Goal: Information Seeking & Learning: Find contact information

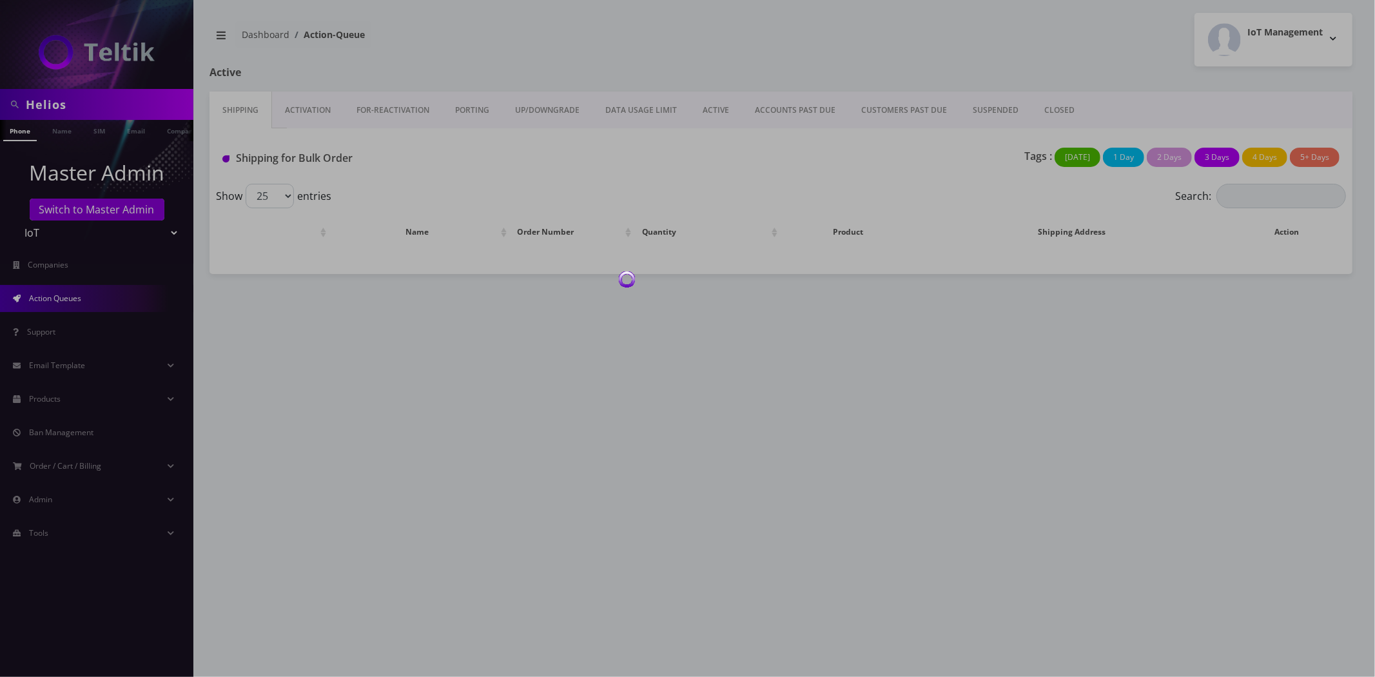
click at [72, 104] on div at bounding box center [687, 338] width 1375 height 677
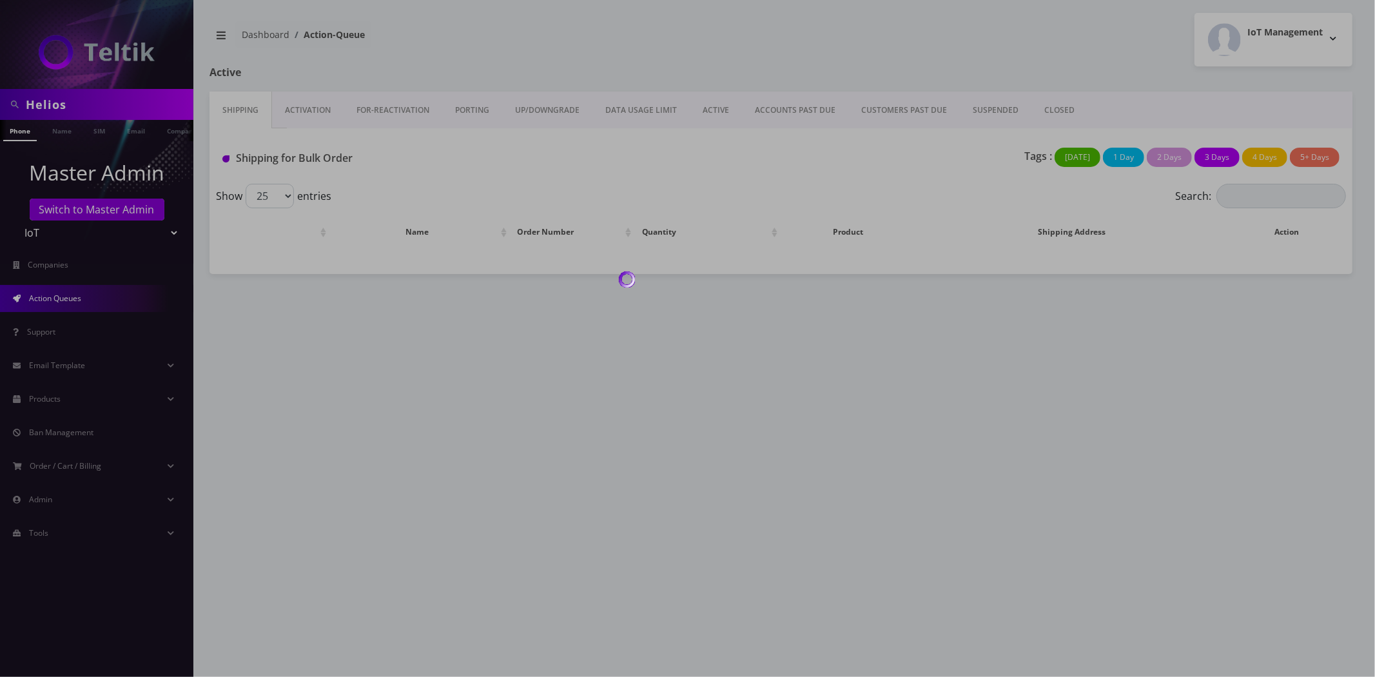
click at [72, 104] on div at bounding box center [687, 338] width 1375 height 677
click at [65, 105] on div at bounding box center [687, 338] width 1375 height 677
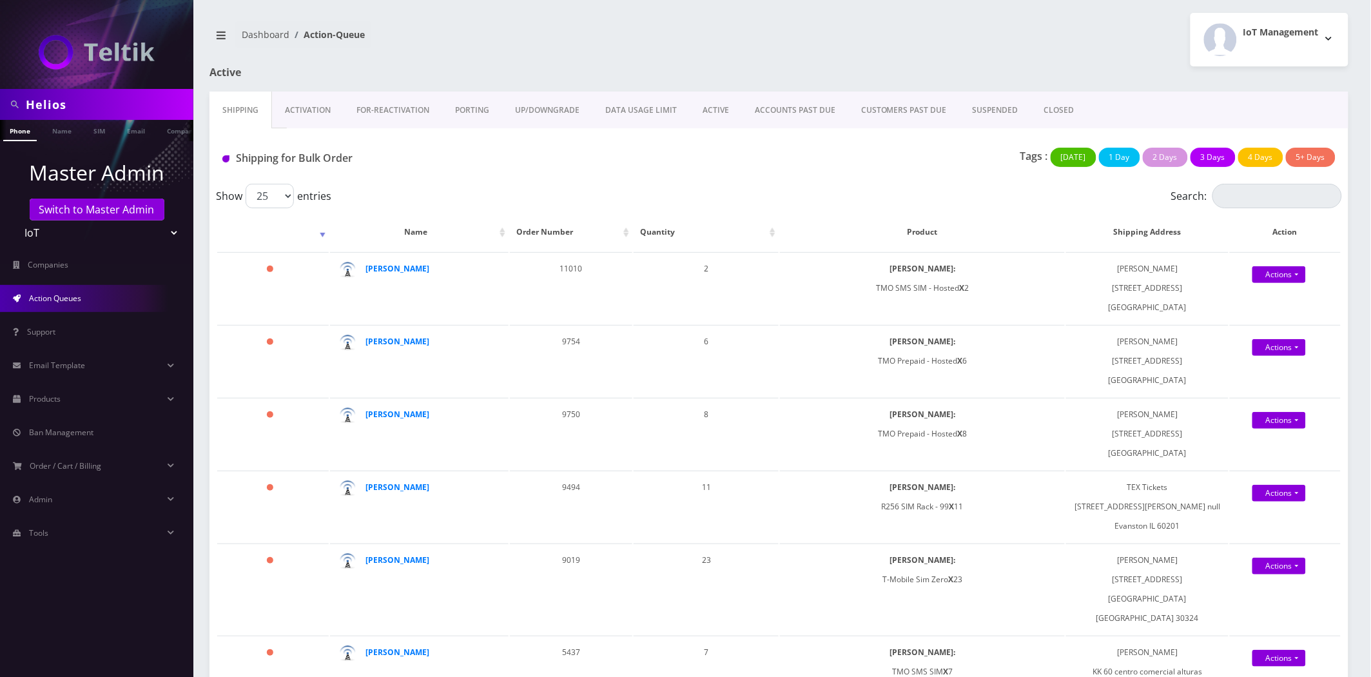
click at [65, 105] on input "Helios" at bounding box center [108, 104] width 164 height 24
paste input "Lotus Ticket"
click at [81, 100] on input "Lotus Tickets" at bounding box center [108, 104] width 164 height 24
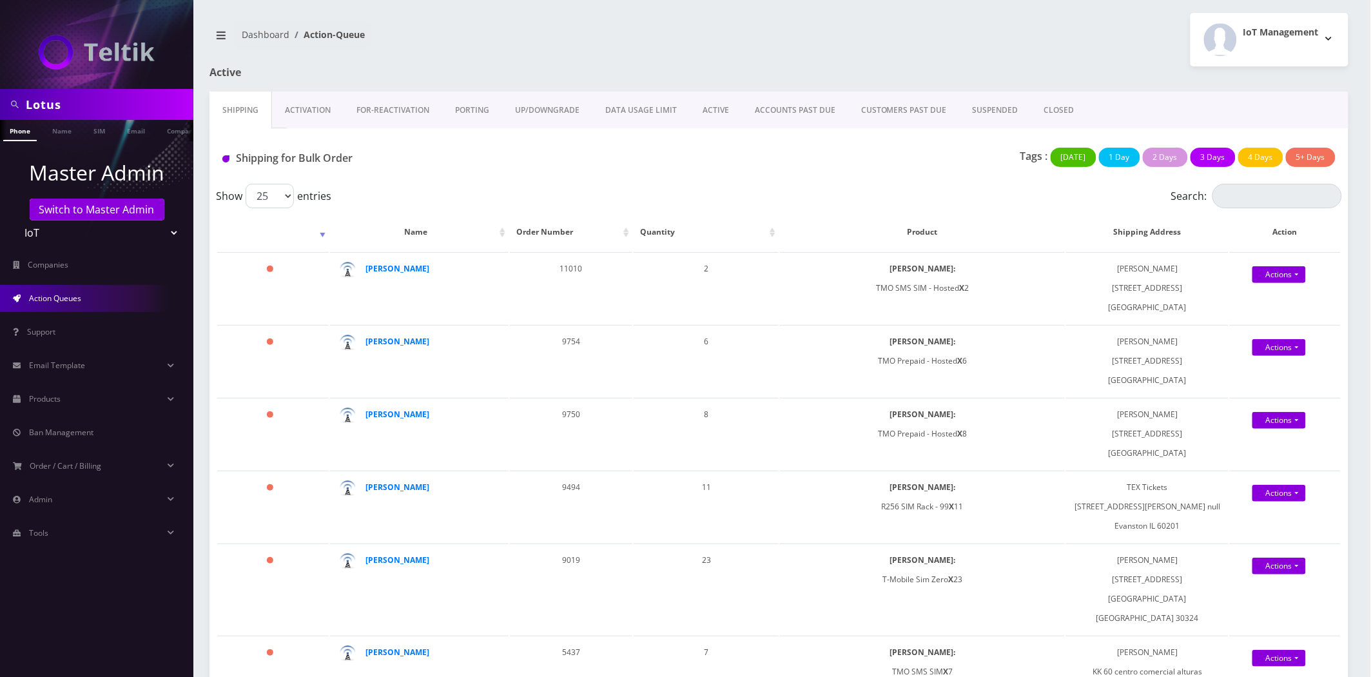
type input "Lotus"
click at [181, 129] on ul at bounding box center [187, 131] width 13 height 23
click at [136, 131] on li "Company" at bounding box center [115, 130] width 50 height 21
click at [106, 133] on link "Company" at bounding box center [114, 130] width 43 height 21
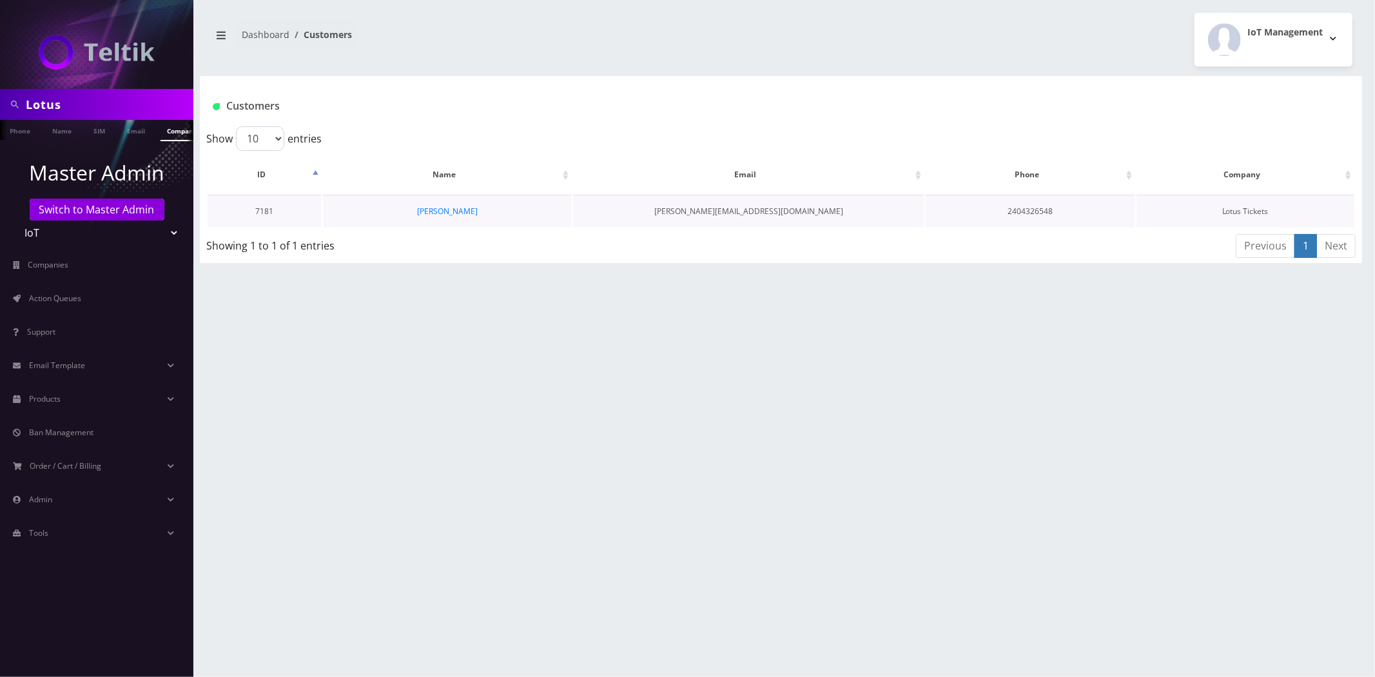
drag, startPoint x: 456, startPoint y: 201, endPoint x: 460, endPoint y: 216, distance: 15.2
click at [456, 204] on td "Michael Lafond" at bounding box center [447, 211] width 249 height 33
click at [460, 216] on td "Michael Lafond" at bounding box center [447, 211] width 249 height 33
click at [460, 215] on link "Michael Lafond" at bounding box center [447, 211] width 61 height 11
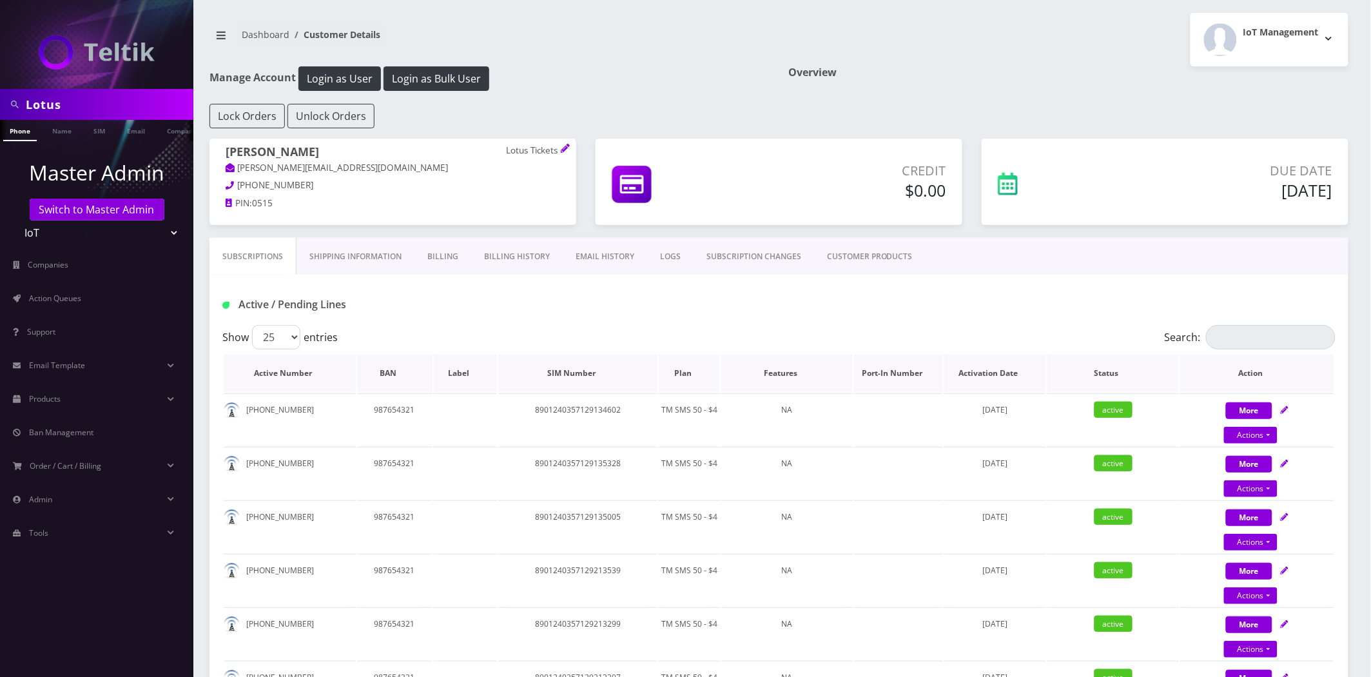
click at [707, 388] on th "Plan" at bounding box center [689, 373] width 61 height 37
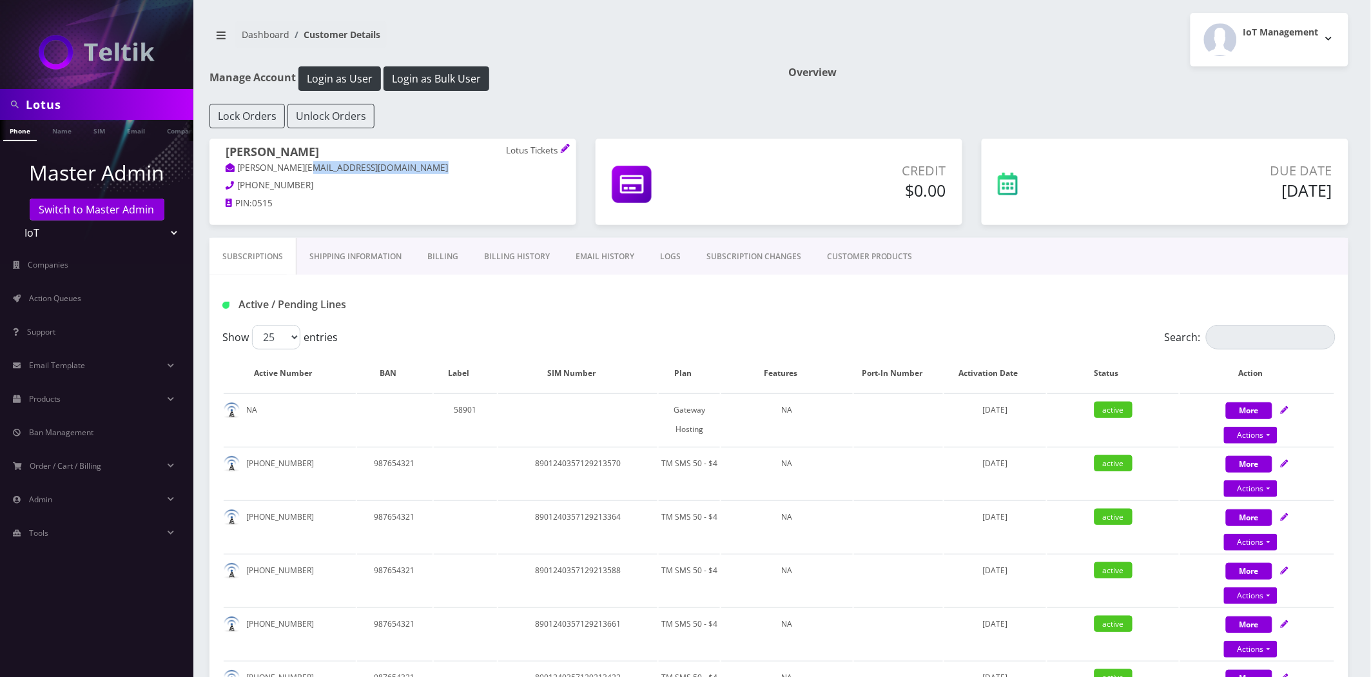
drag, startPoint x: 304, startPoint y: 176, endPoint x: 318, endPoint y: 191, distance: 21.4
click at [233, 190] on div "Michael Lafond Lotus Tickets mike@lotustickets.com 240-432-6548 PIN: 0515" at bounding box center [393, 180] width 367 height 82
drag, startPoint x: 318, startPoint y: 191, endPoint x: 312, endPoint y: 190, distance: 6.6
click at [312, 190] on p "240-432-6548" at bounding box center [393, 186] width 335 height 14
drag, startPoint x: 310, startPoint y: 190, endPoint x: 234, endPoint y: 182, distance: 76.4
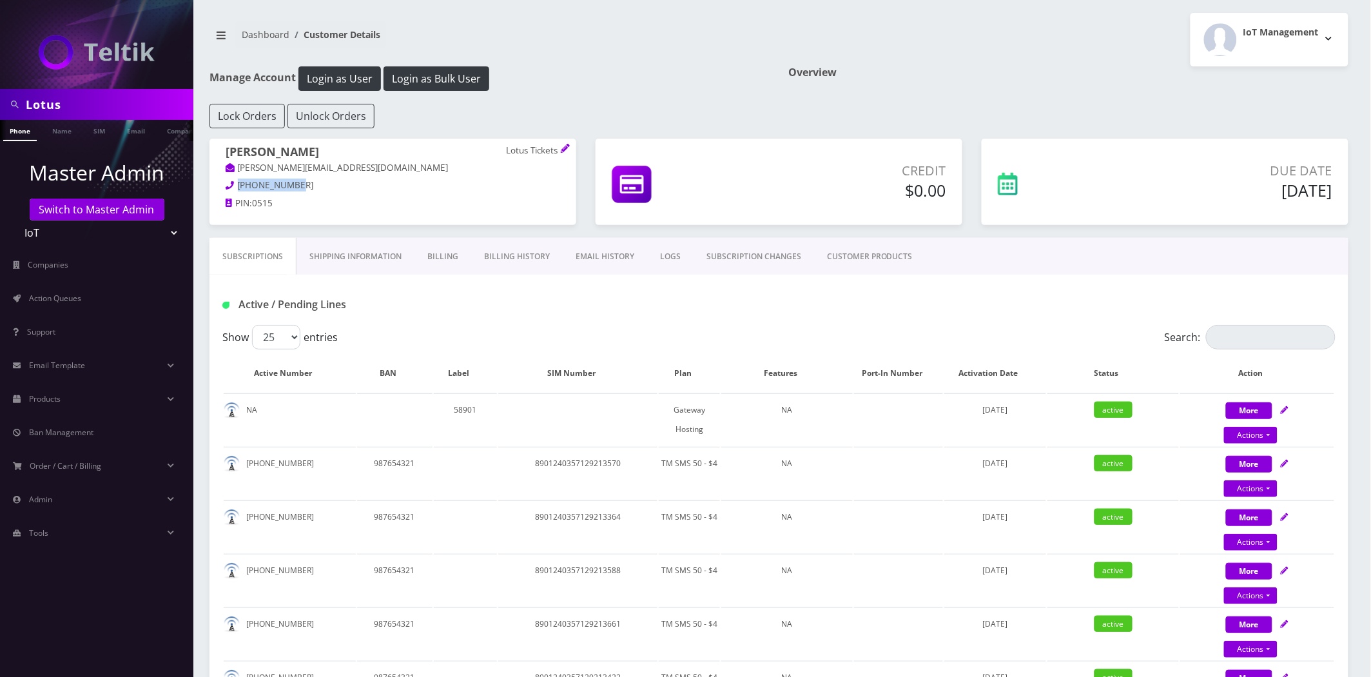
click at [234, 182] on p "240-432-6548" at bounding box center [393, 186] width 335 height 14
copy span "240-432-6548"
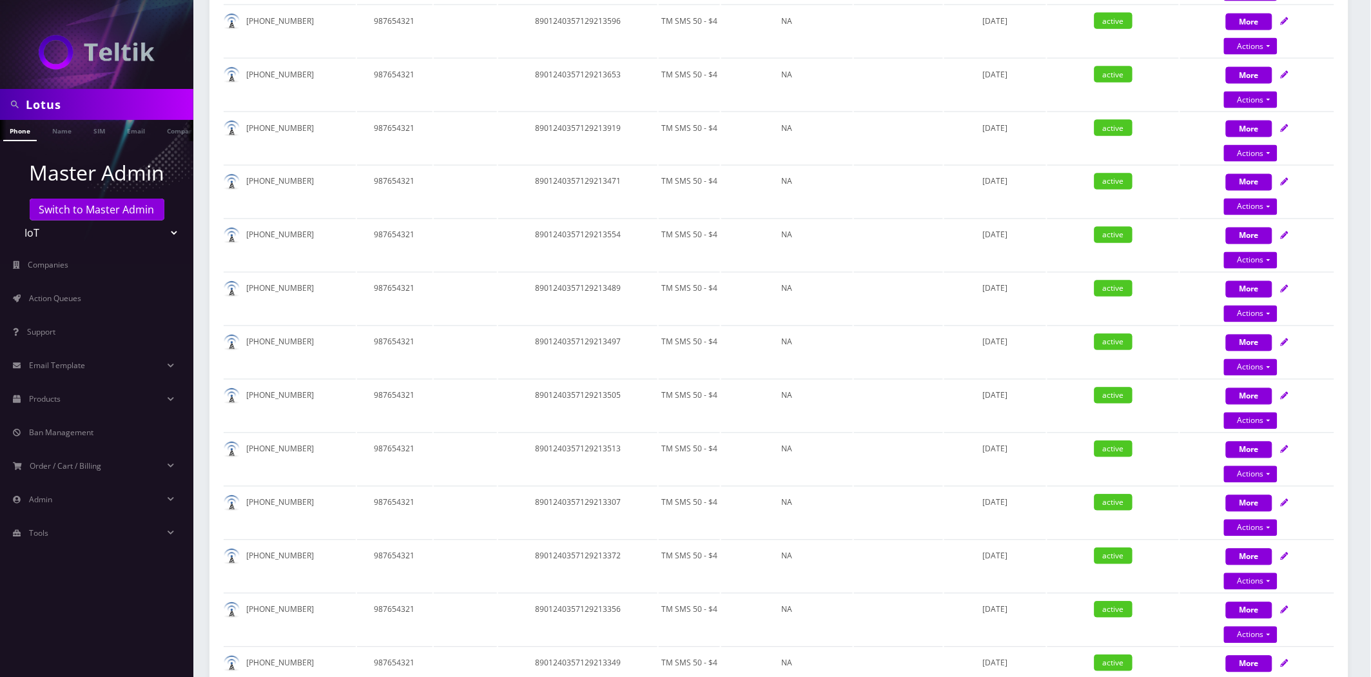
scroll to position [143, 0]
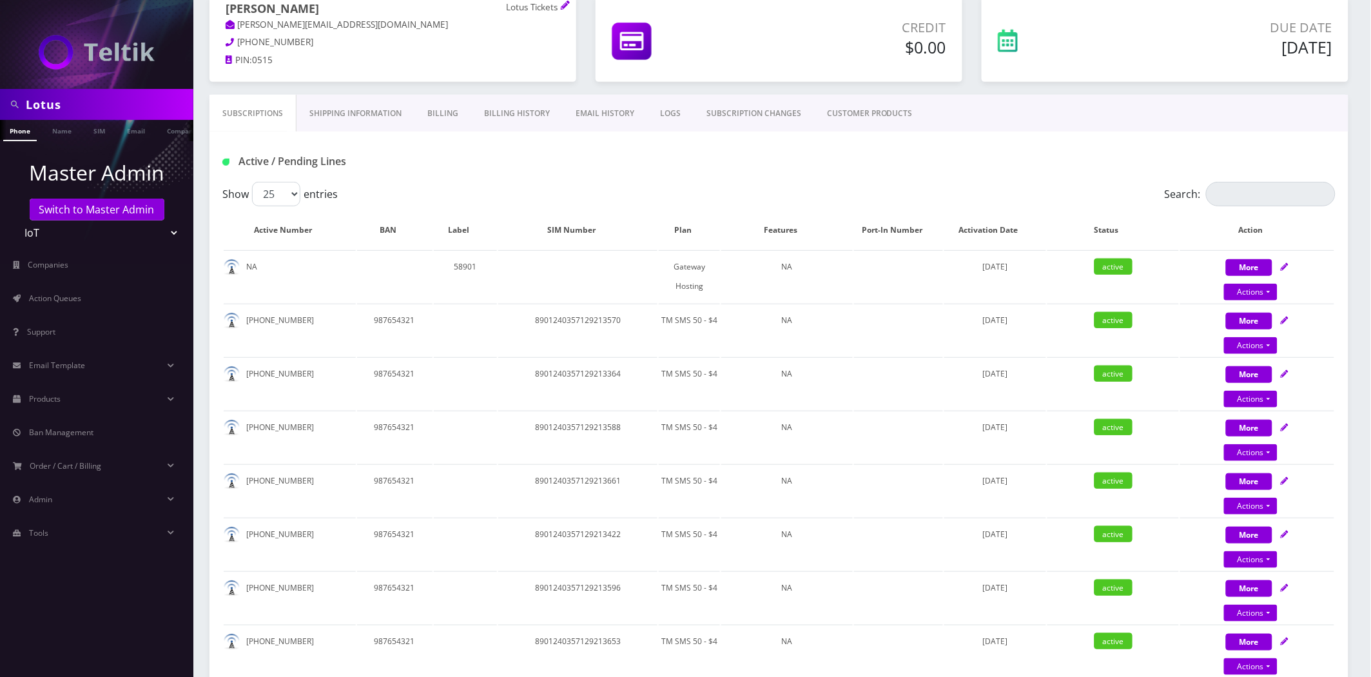
click at [95, 113] on input "Lotus" at bounding box center [108, 104] width 164 height 24
click at [94, 113] on input "Lotus" at bounding box center [108, 104] width 164 height 24
paste input "Ryan Baker"
type input "Ryan Baker"
click at [57, 140] on link "Name" at bounding box center [62, 130] width 32 height 21
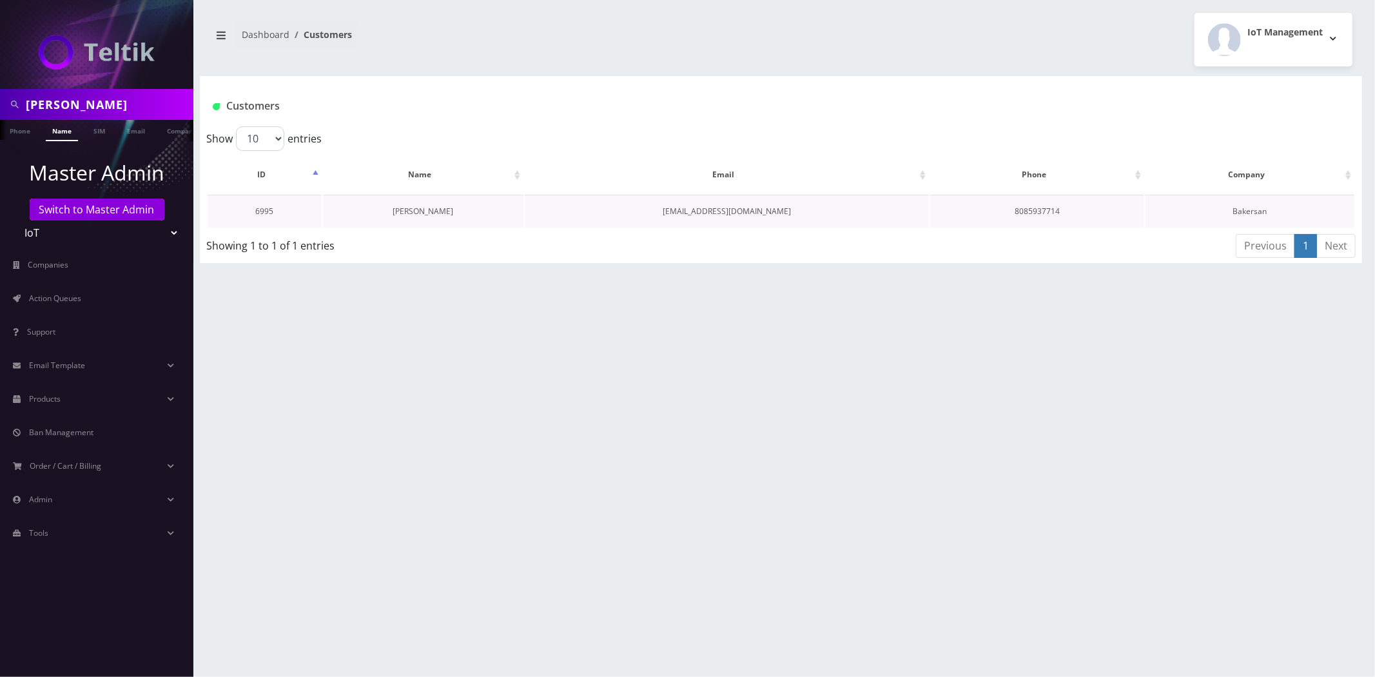
click at [425, 210] on link "[PERSON_NAME]" at bounding box center [423, 211] width 61 height 11
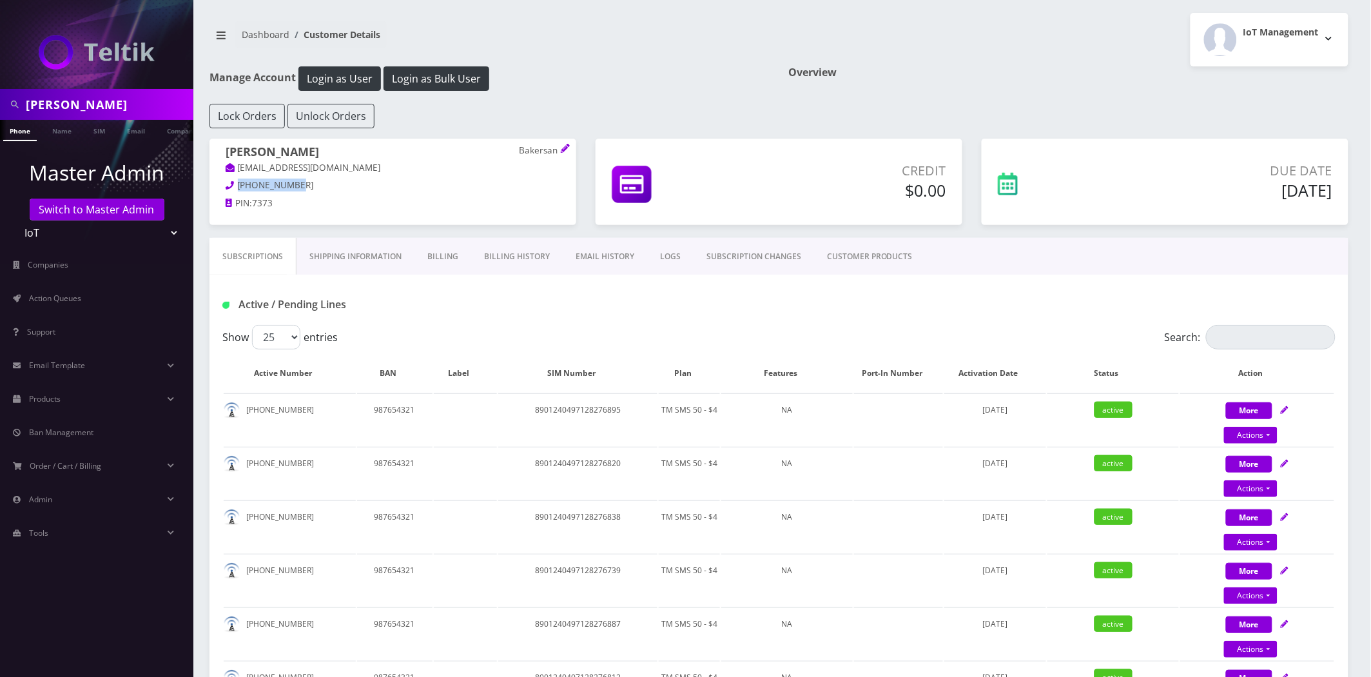
drag, startPoint x: 236, startPoint y: 184, endPoint x: 164, endPoint y: 184, distance: 71.6
click at [226, 187] on p "[PHONE_NUMBER]" at bounding box center [393, 186] width 335 height 14
copy span "[PHONE_NUMBER]"
click at [551, 148] on p "Bakersan" at bounding box center [539, 151] width 41 height 12
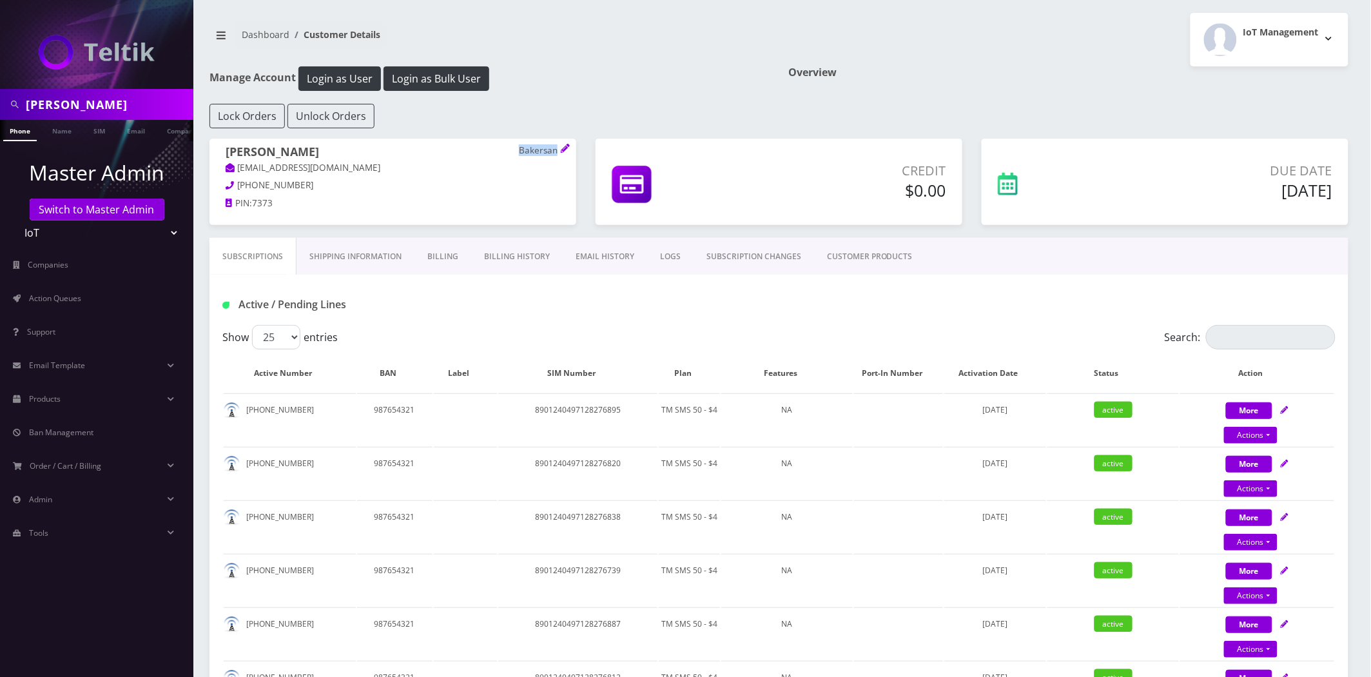
copy p "Bakersan"
drag, startPoint x: 303, startPoint y: 191, endPoint x: 233, endPoint y: 185, distance: 69.9
click at [233, 185] on p "808-593-7714" at bounding box center [393, 186] width 335 height 14
click at [685, 382] on th "Plan" at bounding box center [689, 373] width 61 height 37
click at [135, 114] on input "Ryan Baker" at bounding box center [108, 104] width 164 height 24
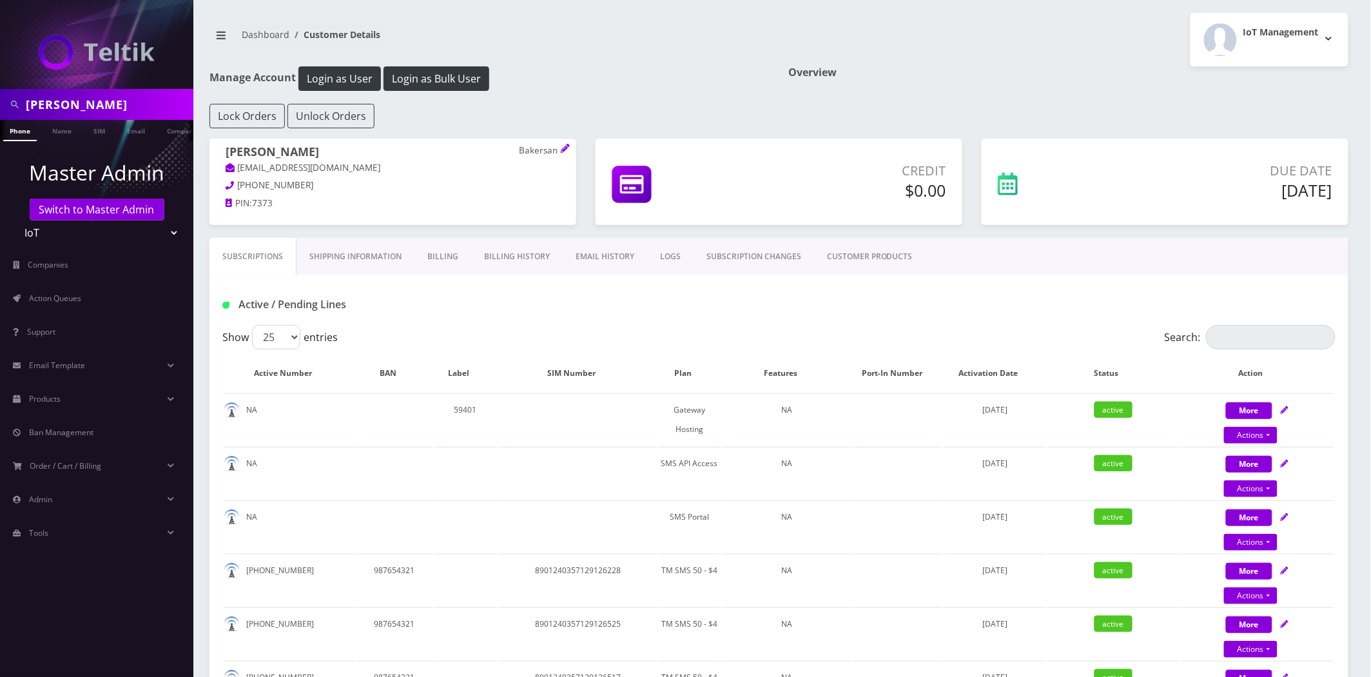
click at [135, 114] on input "Ryan Baker" at bounding box center [108, 104] width 164 height 24
click at [134, 114] on input "Ryan Baker" at bounding box center [108, 104] width 164 height 24
paste input "Y&S Tickets"
type input "Y&S Tickets"
click at [170, 132] on link "Company" at bounding box center [182, 130] width 43 height 21
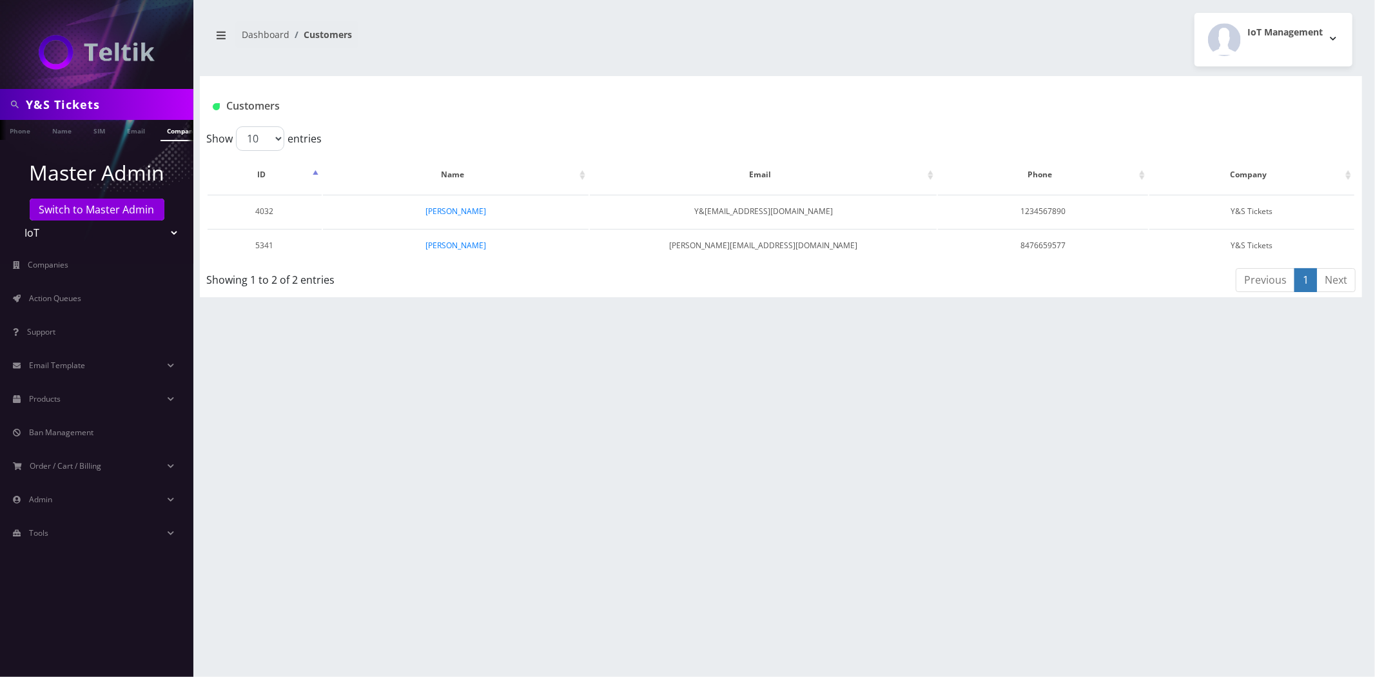
click at [144, 103] on input "Y&S Tickets" at bounding box center [108, 104] width 164 height 24
paste input "Tickets Transfer"
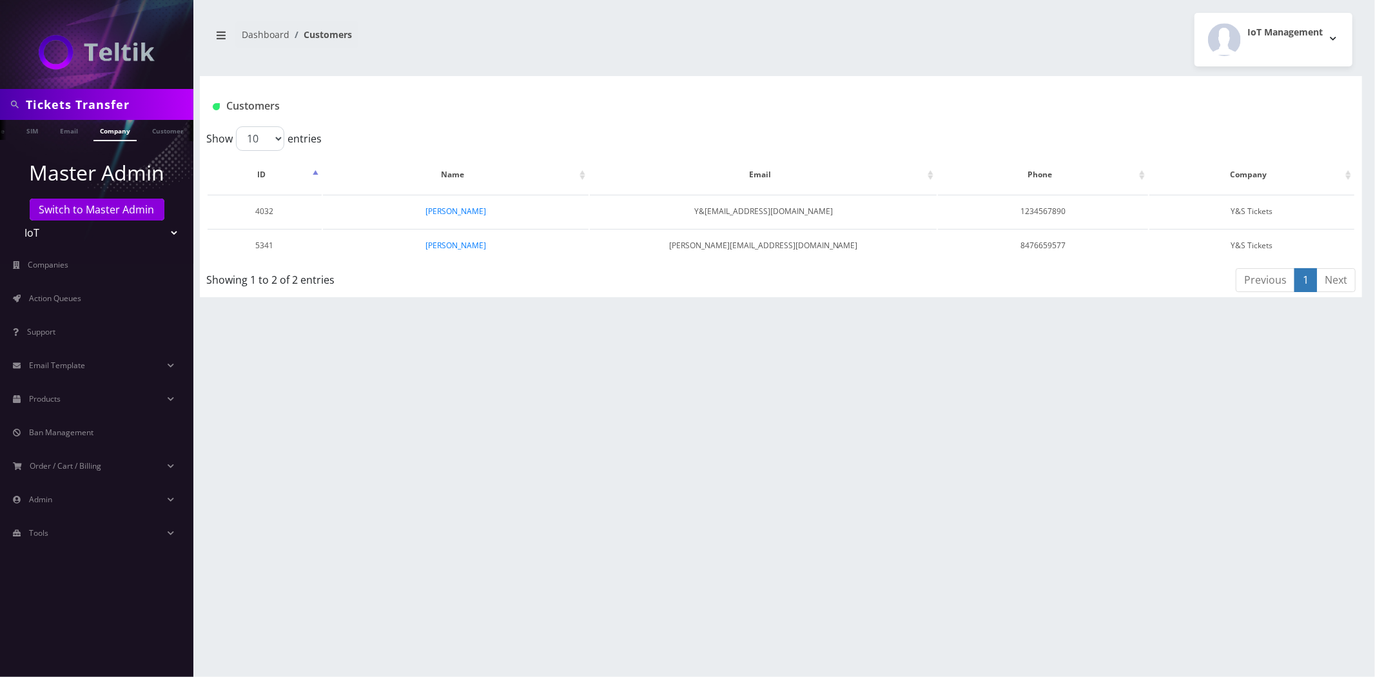
type input "Tickets Transfer"
click at [127, 134] on link "Company" at bounding box center [114, 130] width 43 height 21
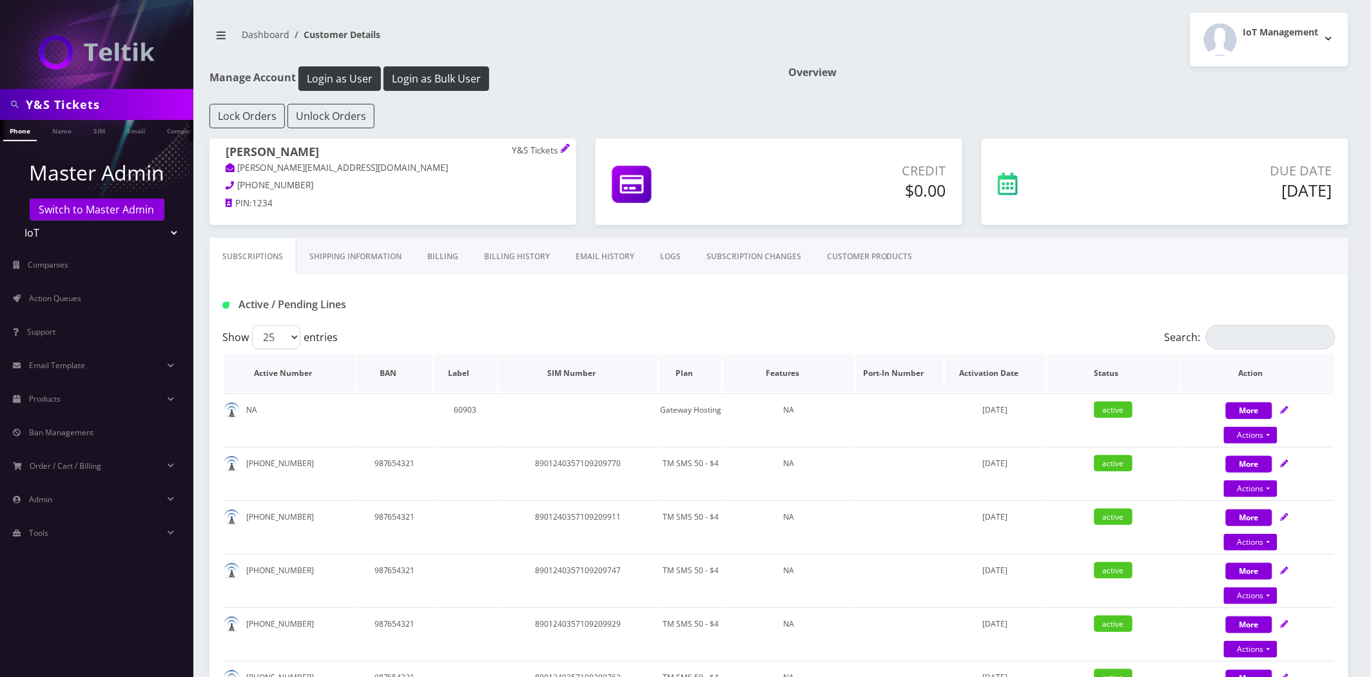
click at [672, 364] on th "Plan" at bounding box center [690, 373] width 63 height 37
click at [675, 366] on th "Plan" at bounding box center [690, 373] width 63 height 37
click at [676, 366] on th "Plan" at bounding box center [690, 373] width 63 height 37
click at [675, 364] on th "Plan" at bounding box center [690, 373] width 63 height 37
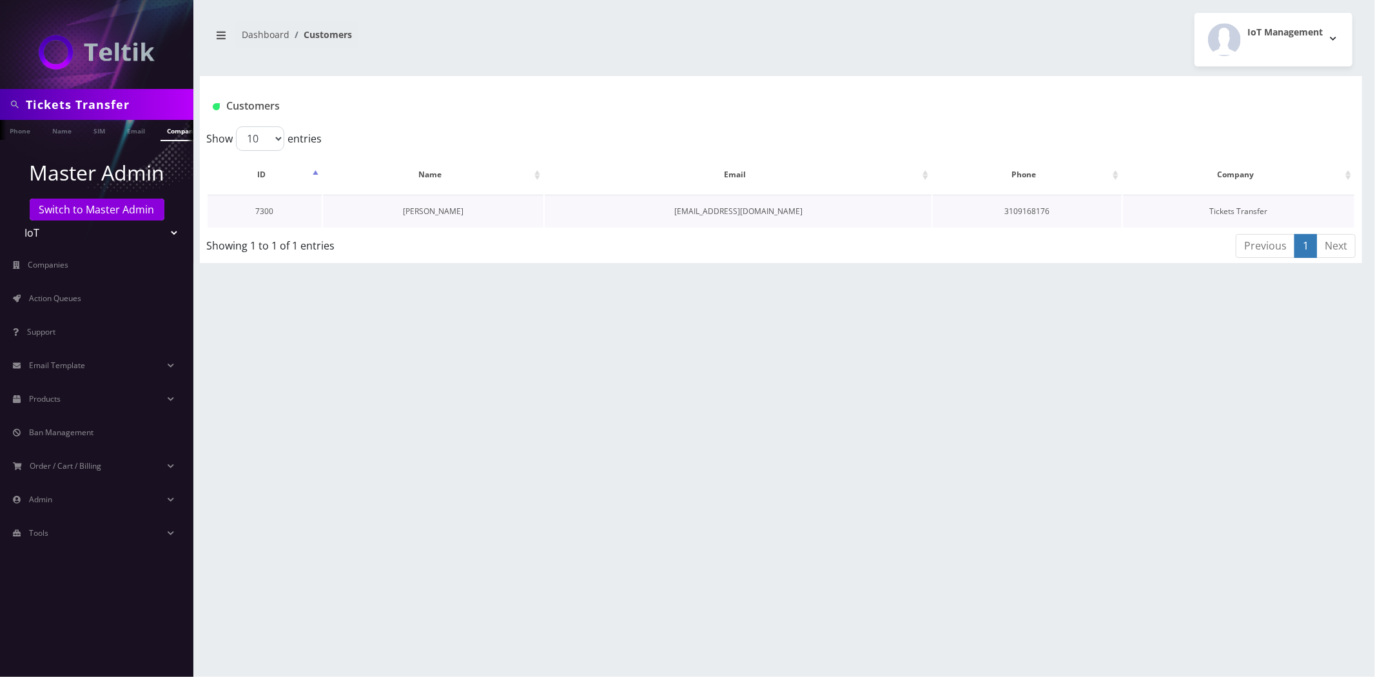
click at [431, 214] on link "[PERSON_NAME]" at bounding box center [433, 211] width 61 height 11
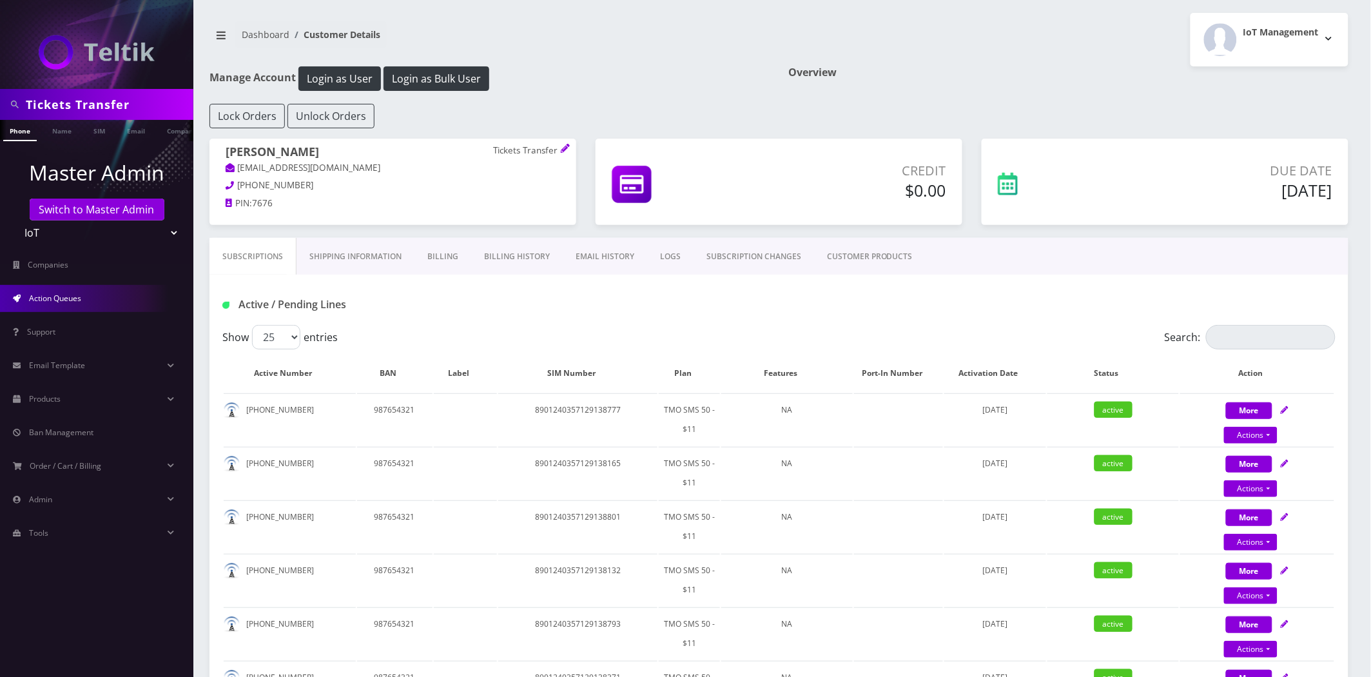
click at [63, 293] on span "Action Queues" at bounding box center [55, 298] width 52 height 11
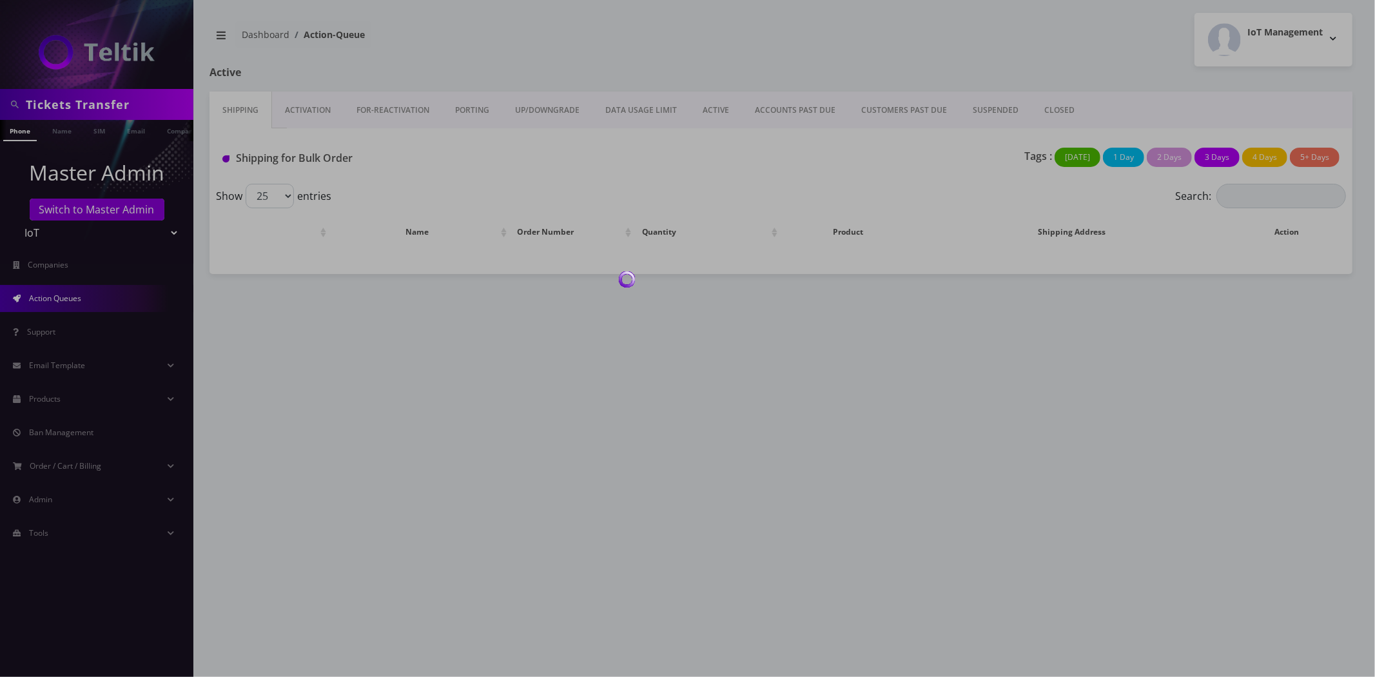
click at [1056, 111] on div at bounding box center [687, 338] width 1375 height 677
click at [1054, 112] on div at bounding box center [687, 338] width 1375 height 677
click at [1053, 108] on div at bounding box center [687, 338] width 1375 height 677
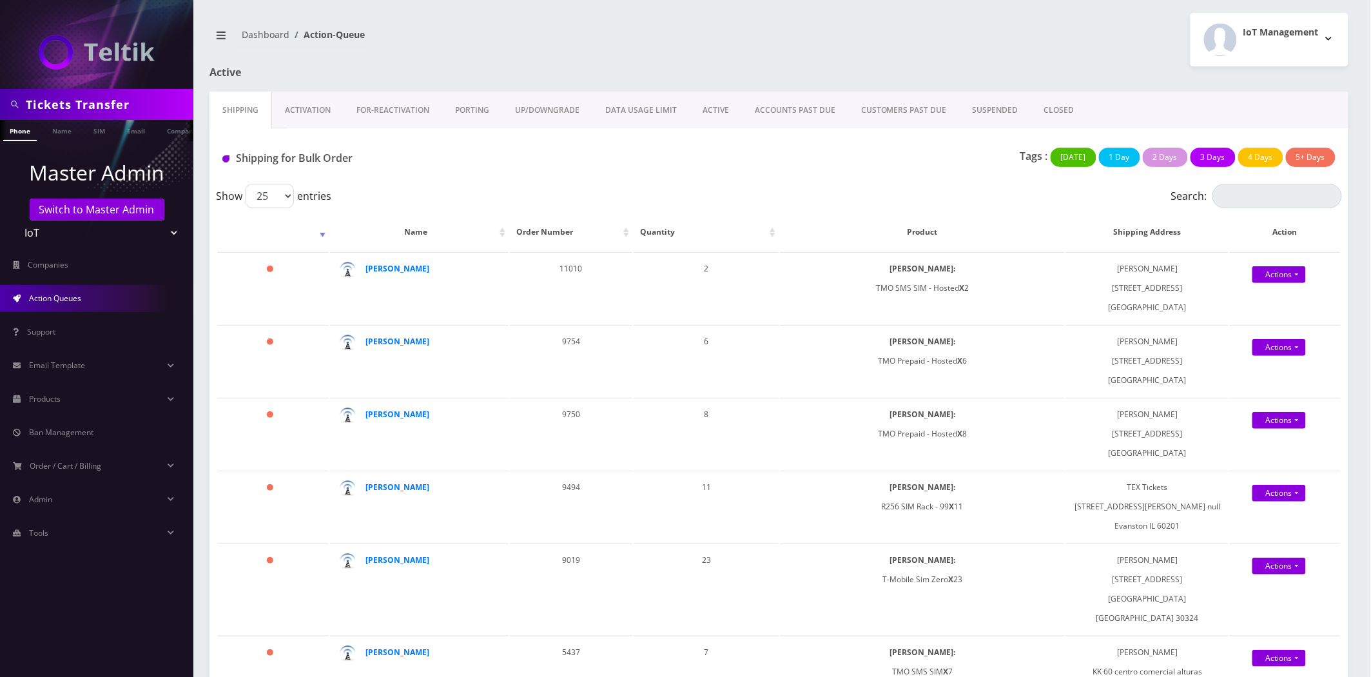
click at [1055, 111] on link "CLOSED" at bounding box center [1059, 110] width 56 height 37
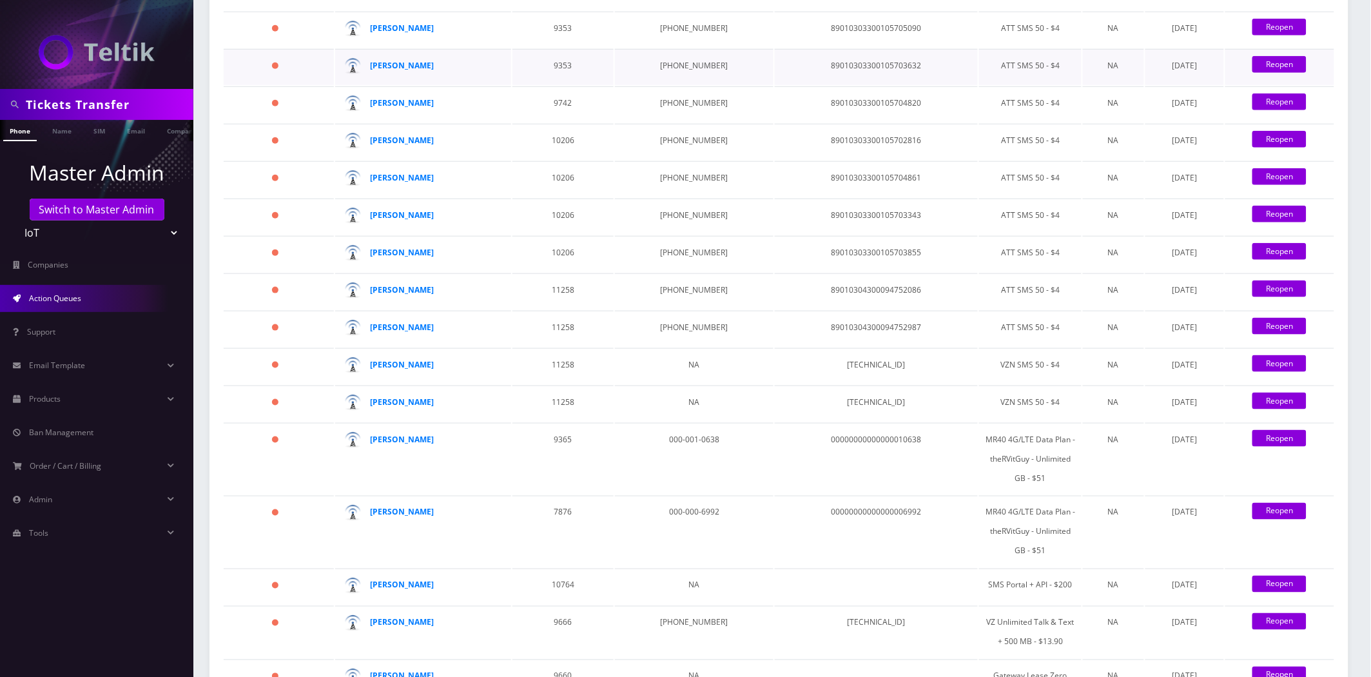
scroll to position [2108, 0]
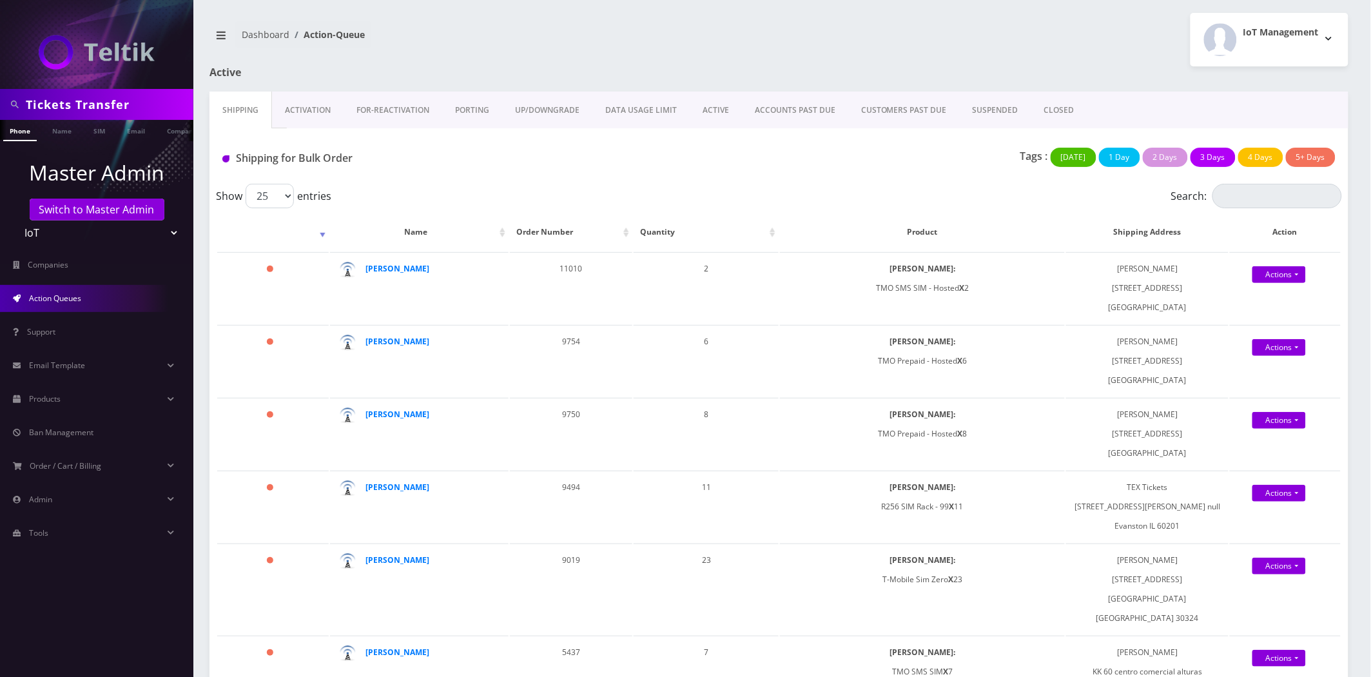
click at [79, 104] on input "Tickets Transfer" at bounding box center [108, 104] width 164 height 24
type input "Y&S Ticket"
click at [169, 131] on link "Company" at bounding box center [182, 130] width 43 height 21
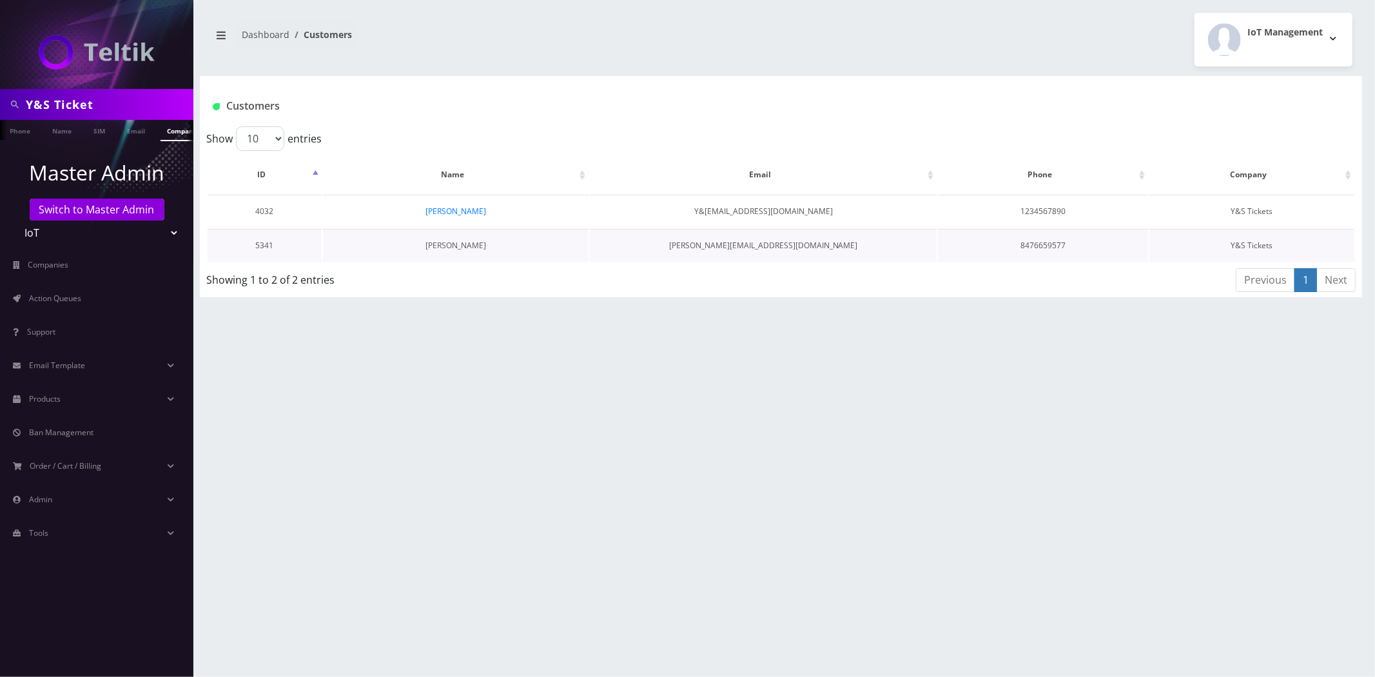
click at [446, 247] on link "[PERSON_NAME]" at bounding box center [455, 245] width 61 height 11
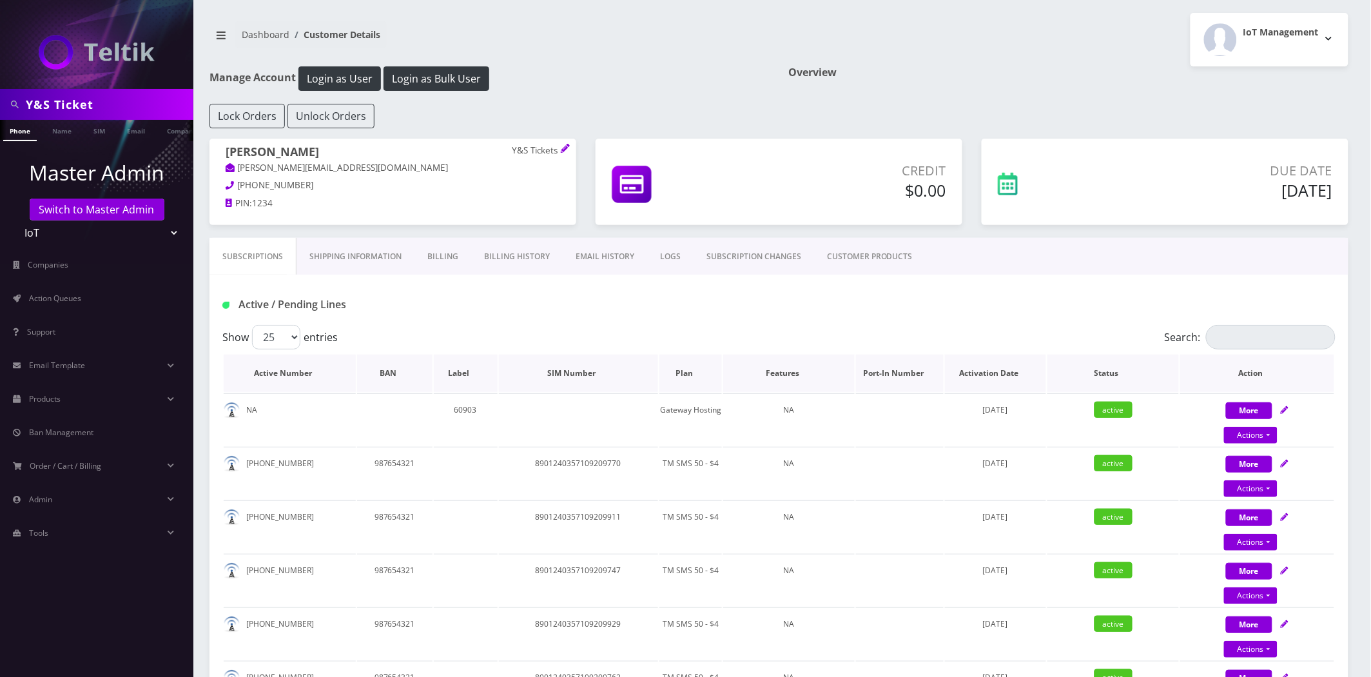
click at [687, 379] on th "Plan" at bounding box center [690, 373] width 63 height 37
click at [694, 373] on th "Plan" at bounding box center [690, 373] width 63 height 37
drag, startPoint x: 693, startPoint y: 373, endPoint x: 1376, endPoint y: 456, distance: 687.8
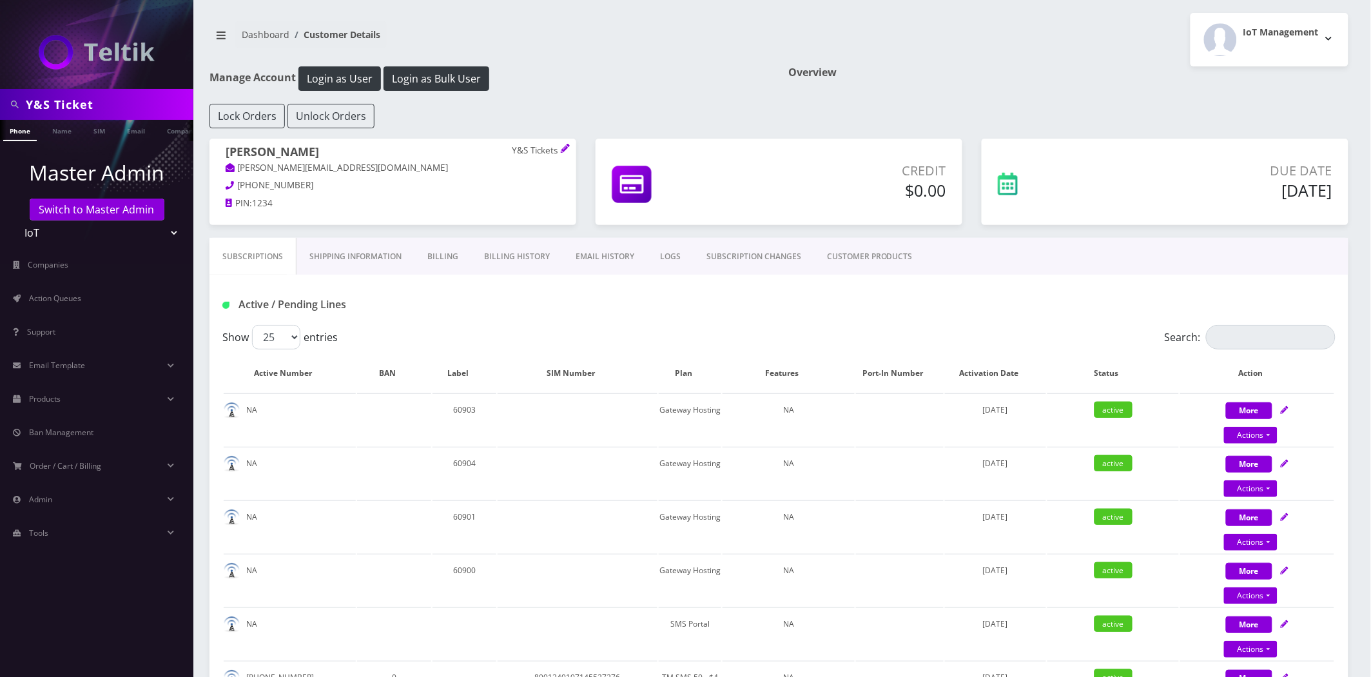
click at [110, 101] on input "Y&S Ticket" at bounding box center [108, 104] width 164 height 24
click at [108, 101] on input "Y&S Ticket" at bounding box center [108, 104] width 164 height 24
paste input "Mark Levenda"
type input "Mark Levenda"
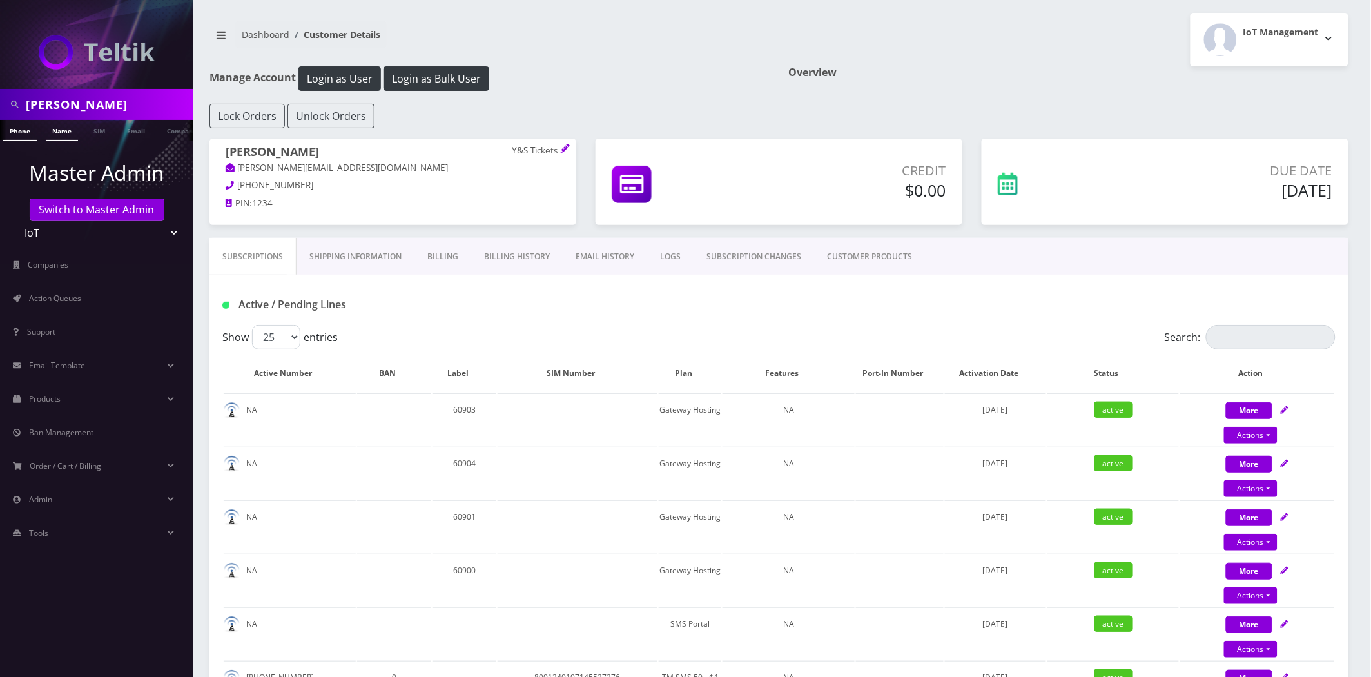
click at [66, 125] on link "Name" at bounding box center [62, 130] width 32 height 21
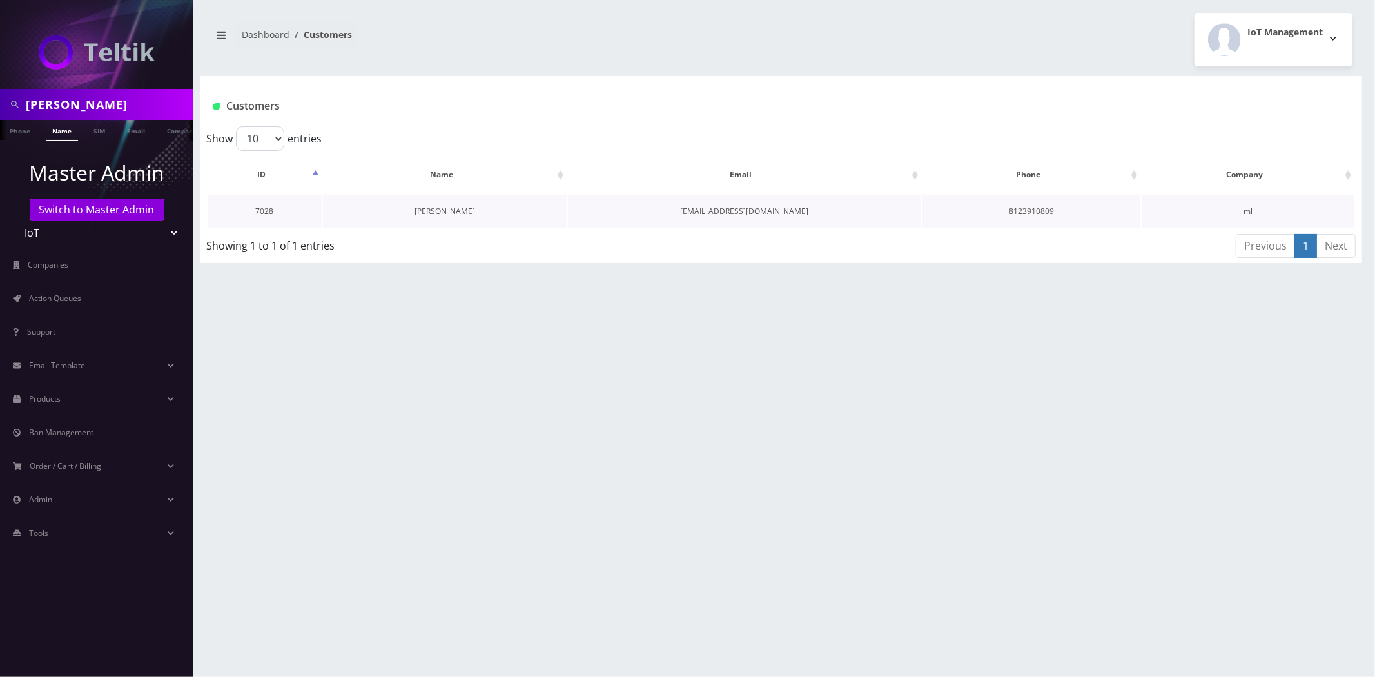
click at [433, 207] on link "[PERSON_NAME]" at bounding box center [445, 211] width 61 height 11
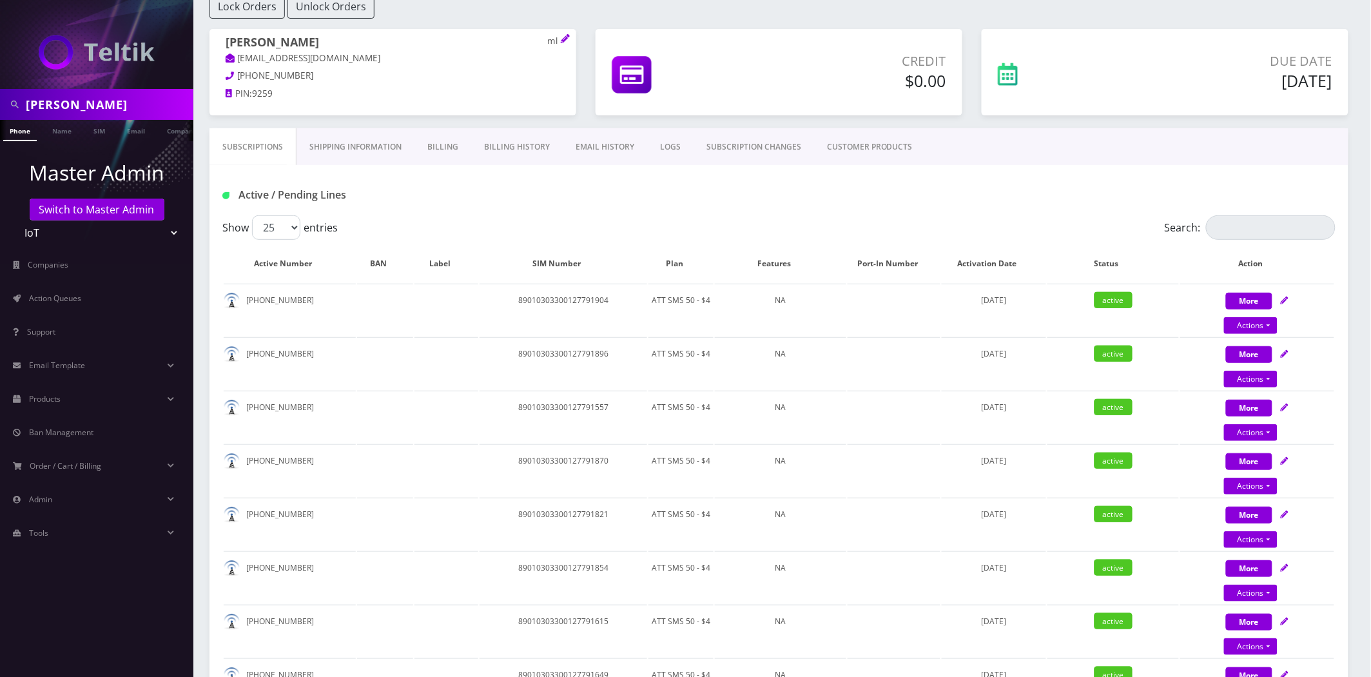
scroll to position [72, 0]
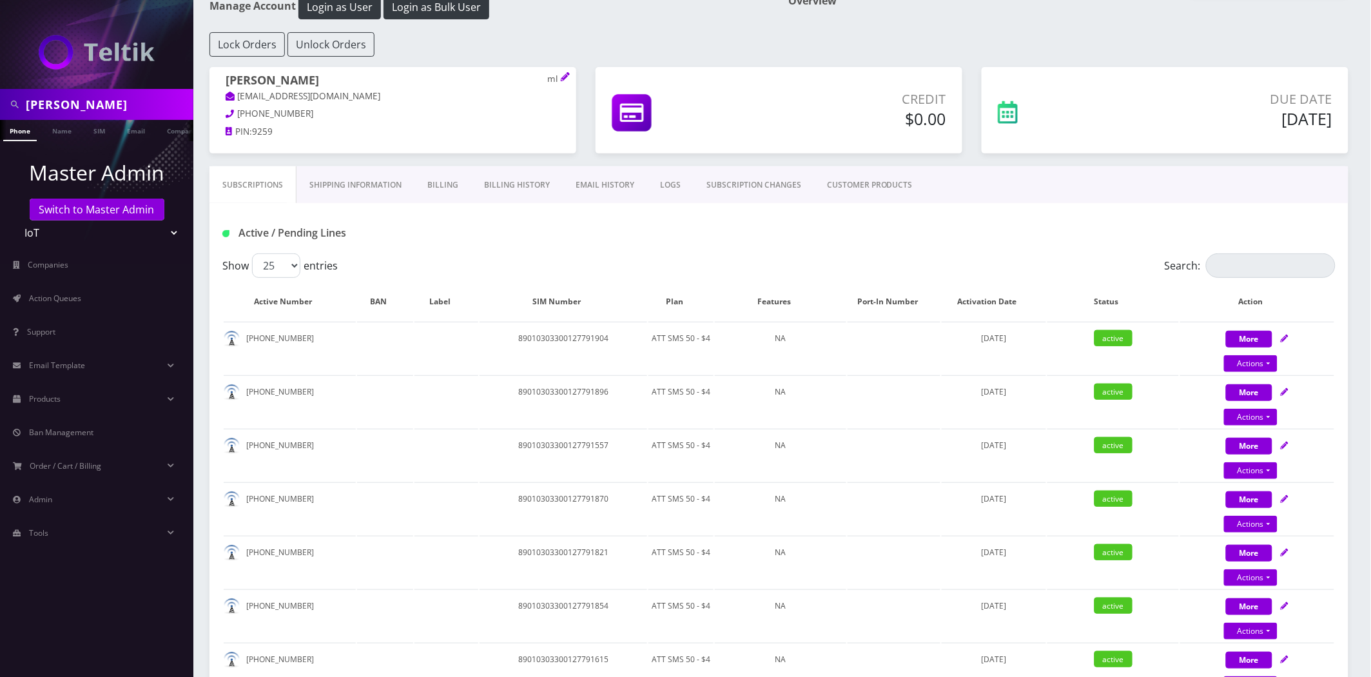
click at [92, 106] on input "Mark Levenda" at bounding box center [108, 104] width 164 height 24
click at [91, 106] on input "Mark Levenda" at bounding box center [108, 104] width 164 height 24
paste input "Ticket Frontier"
type input "Ticket Frontier"
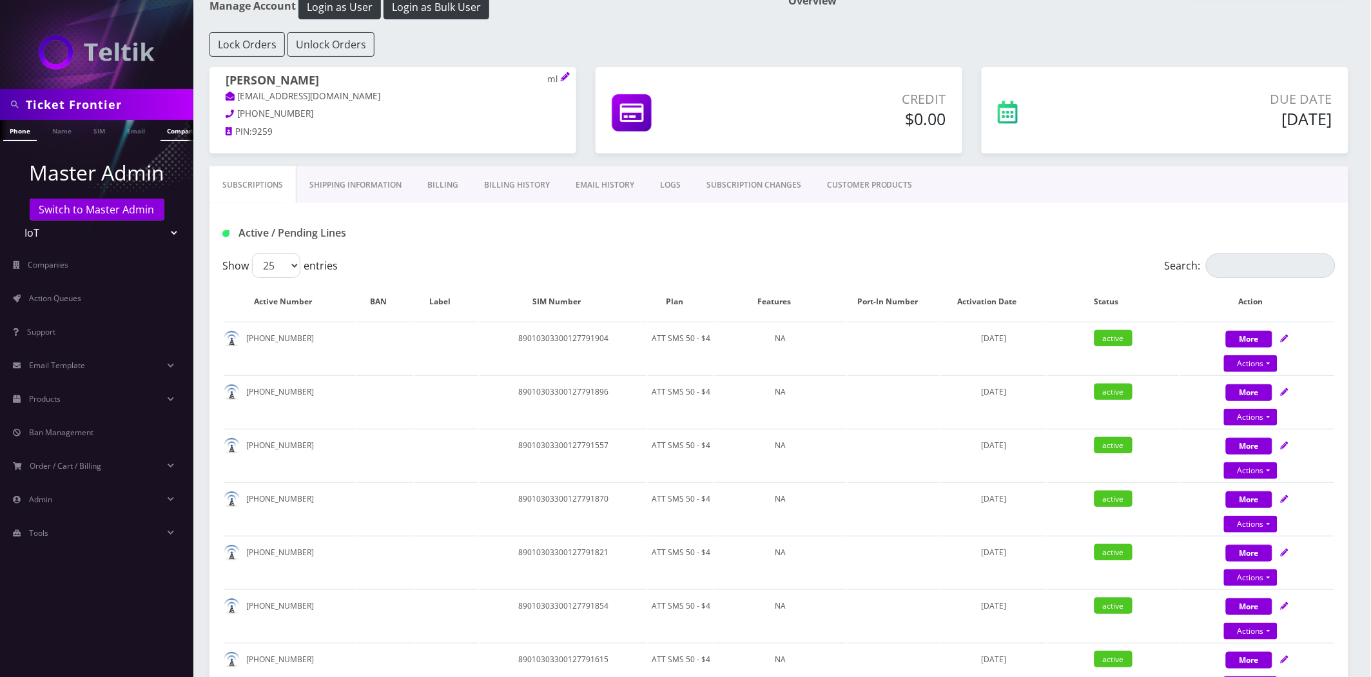
click at [166, 133] on link "Company" at bounding box center [182, 130] width 43 height 21
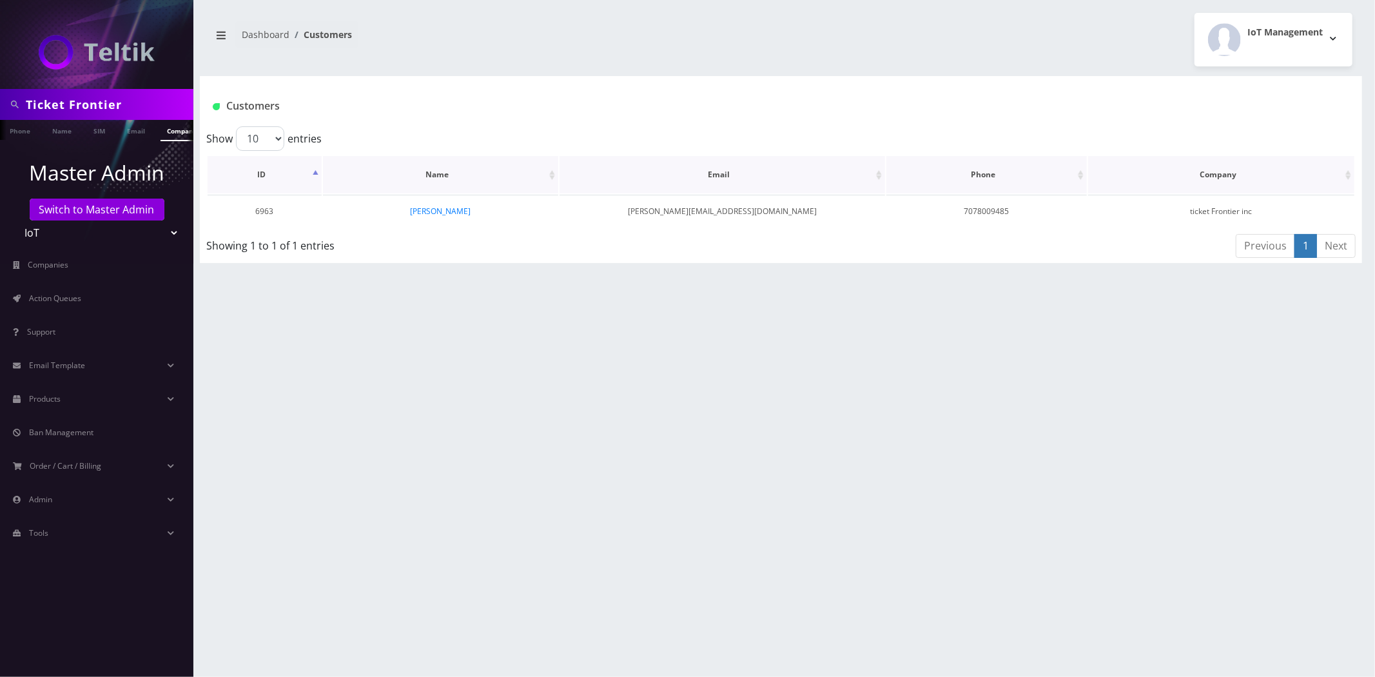
scroll to position [0, 6]
click at [451, 210] on link "[PERSON_NAME]" at bounding box center [440, 211] width 61 height 11
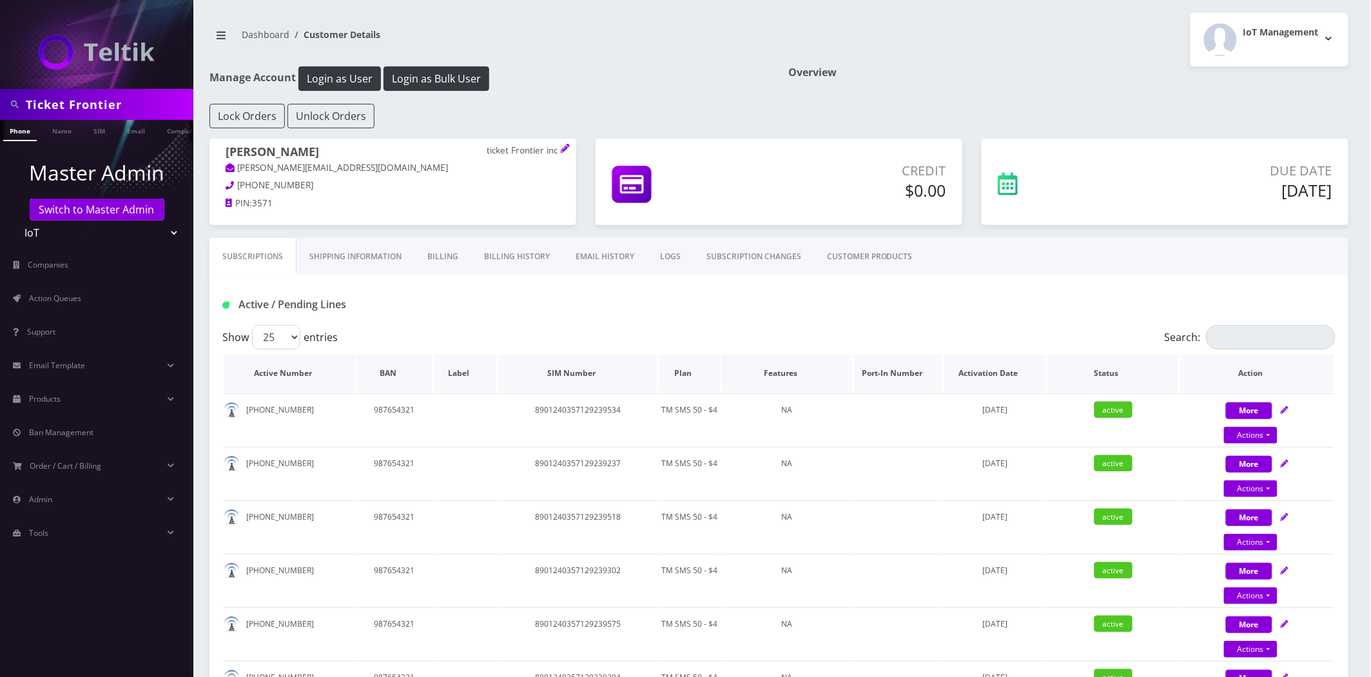
click at [687, 379] on th "Plan" at bounding box center [689, 373] width 61 height 37
click at [463, 404] on td "59001" at bounding box center [465, 419] width 63 height 52
copy td "59001"
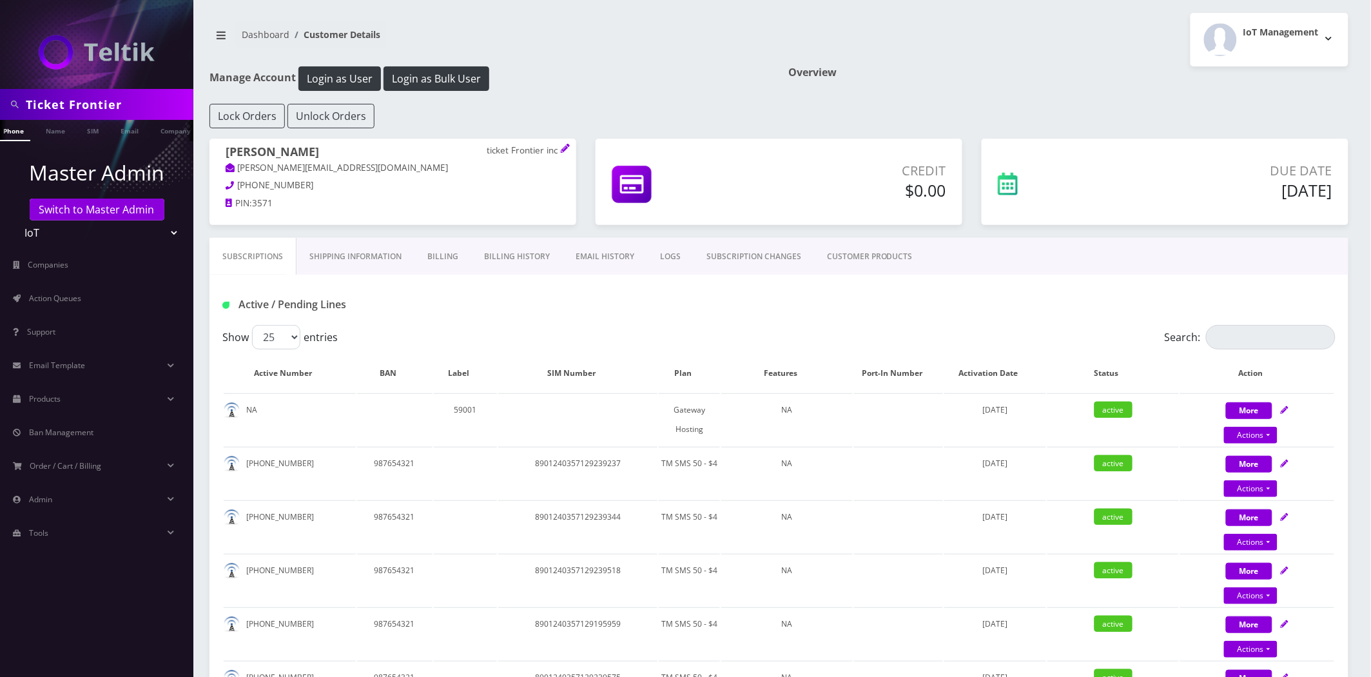
click at [923, 304] on div "Active / Pending Lines" at bounding box center [779, 304] width 1133 height 21
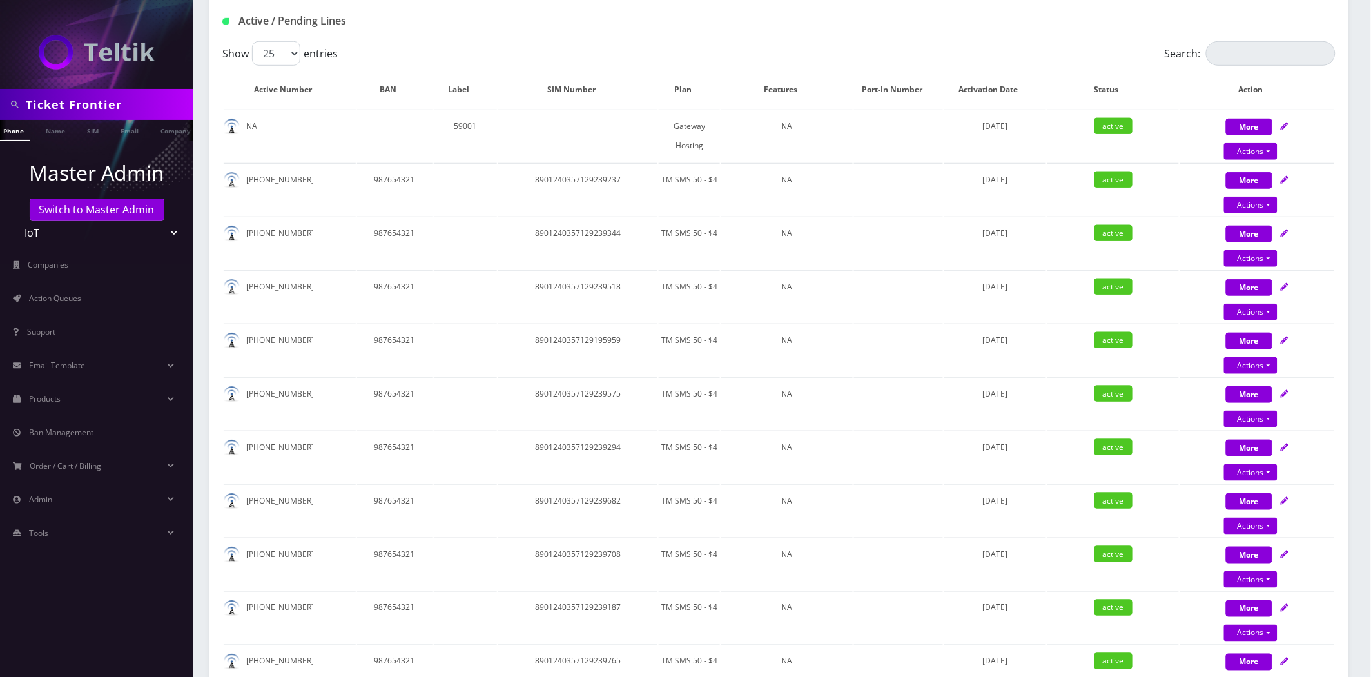
scroll to position [0, 0]
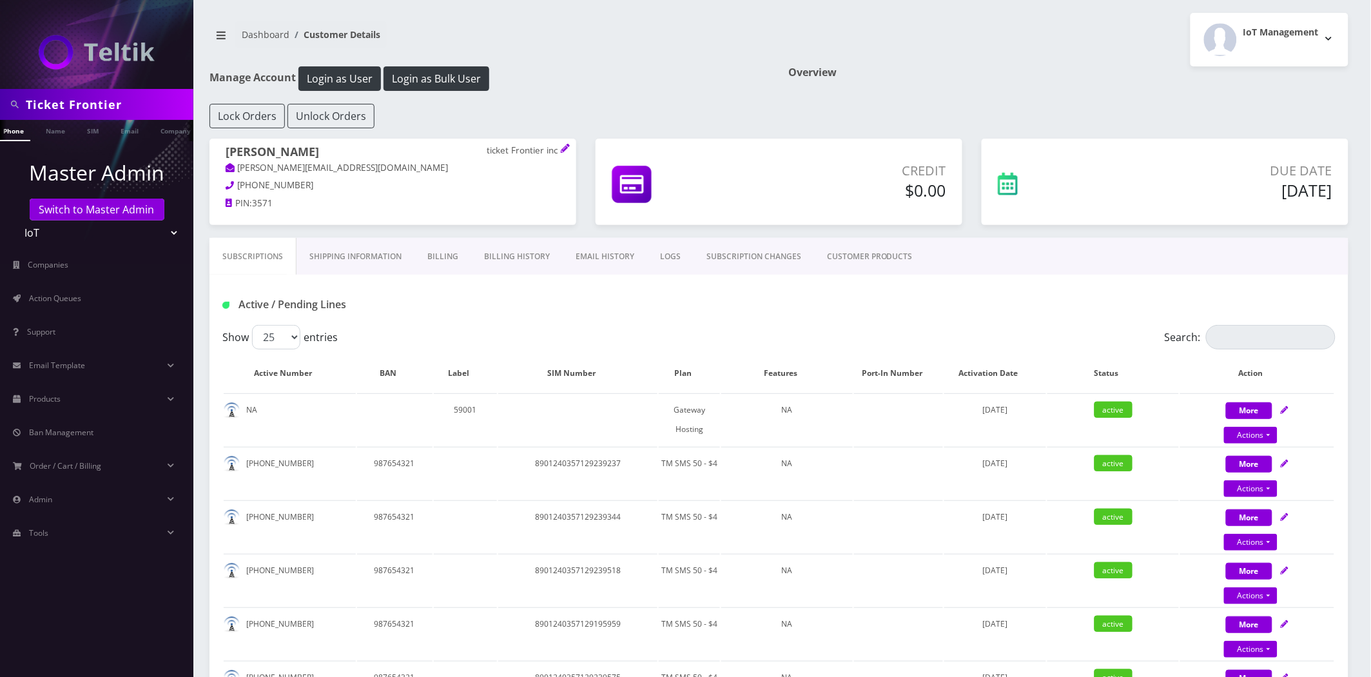
click at [991, 69] on h1 "Overview" at bounding box center [1069, 72] width 560 height 12
drag, startPoint x: 478, startPoint y: 149, endPoint x: 543, endPoint y: 151, distance: 65.8
click at [543, 151] on h1 "[PERSON_NAME] ticket Frontier inc" at bounding box center [393, 153] width 335 height 16
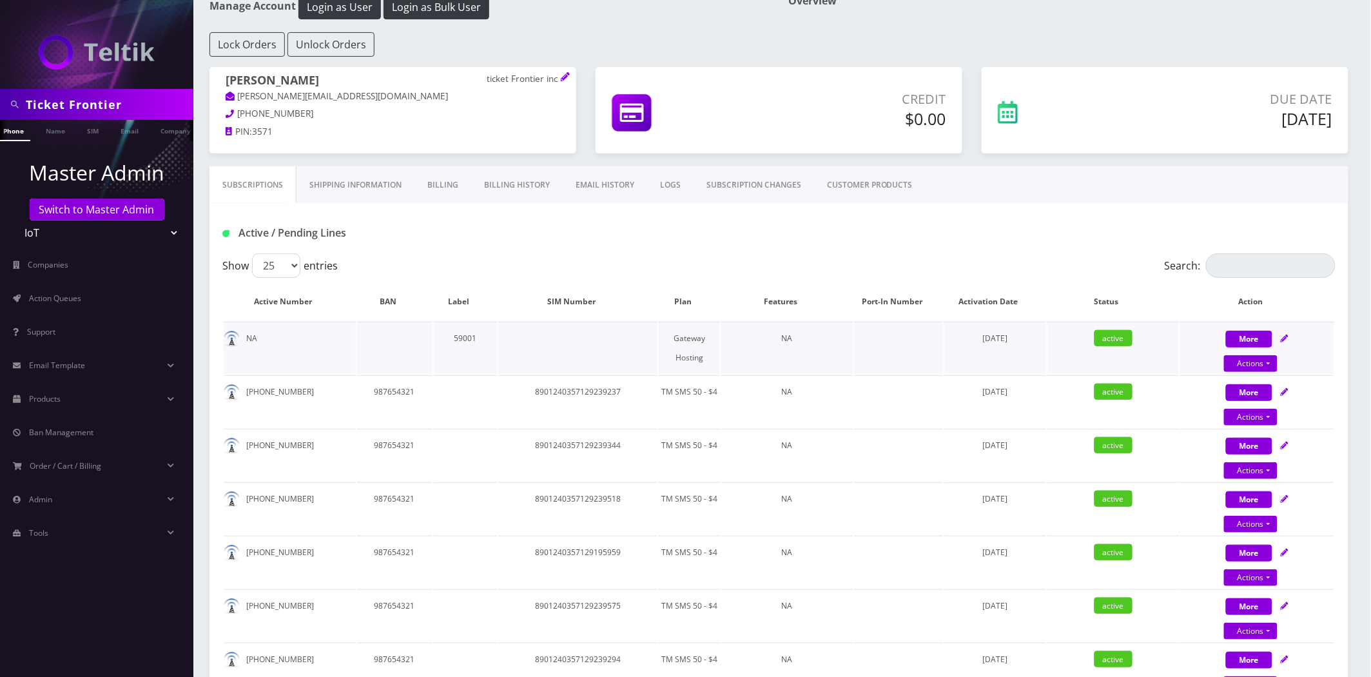
click at [471, 335] on td "59001" at bounding box center [465, 348] width 63 height 52
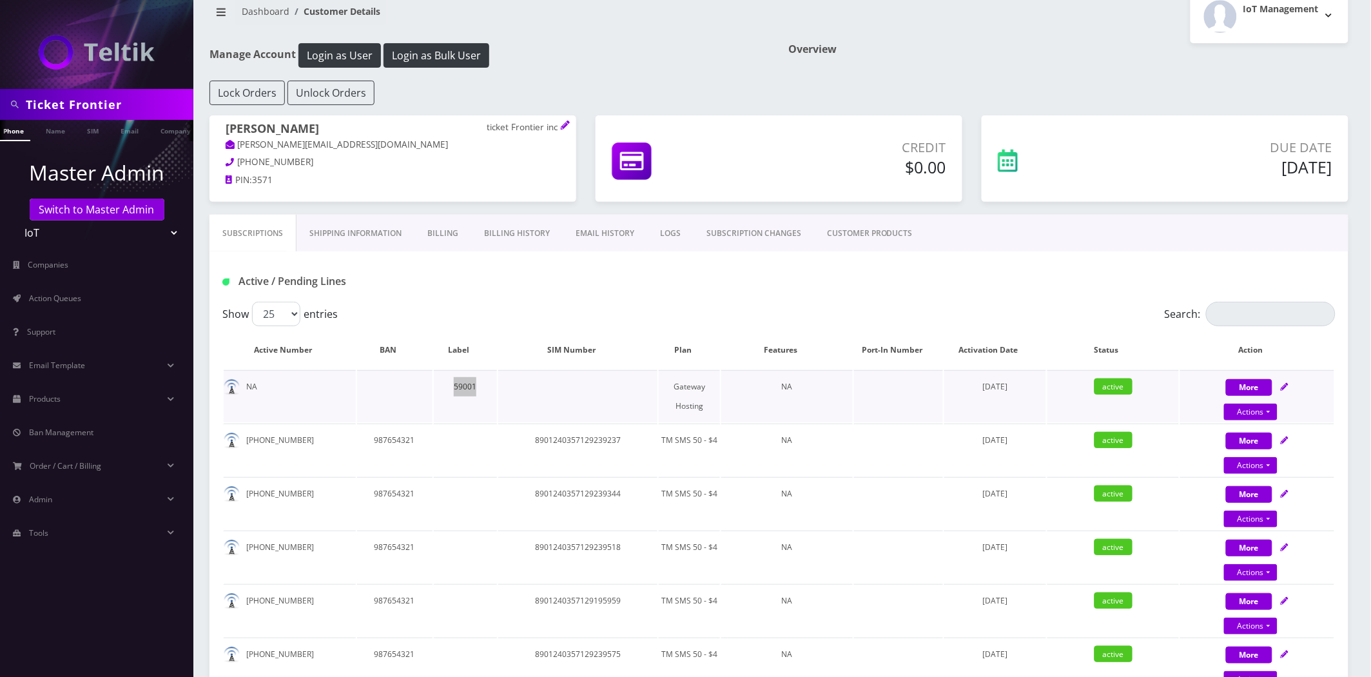
scroll to position [0, 0]
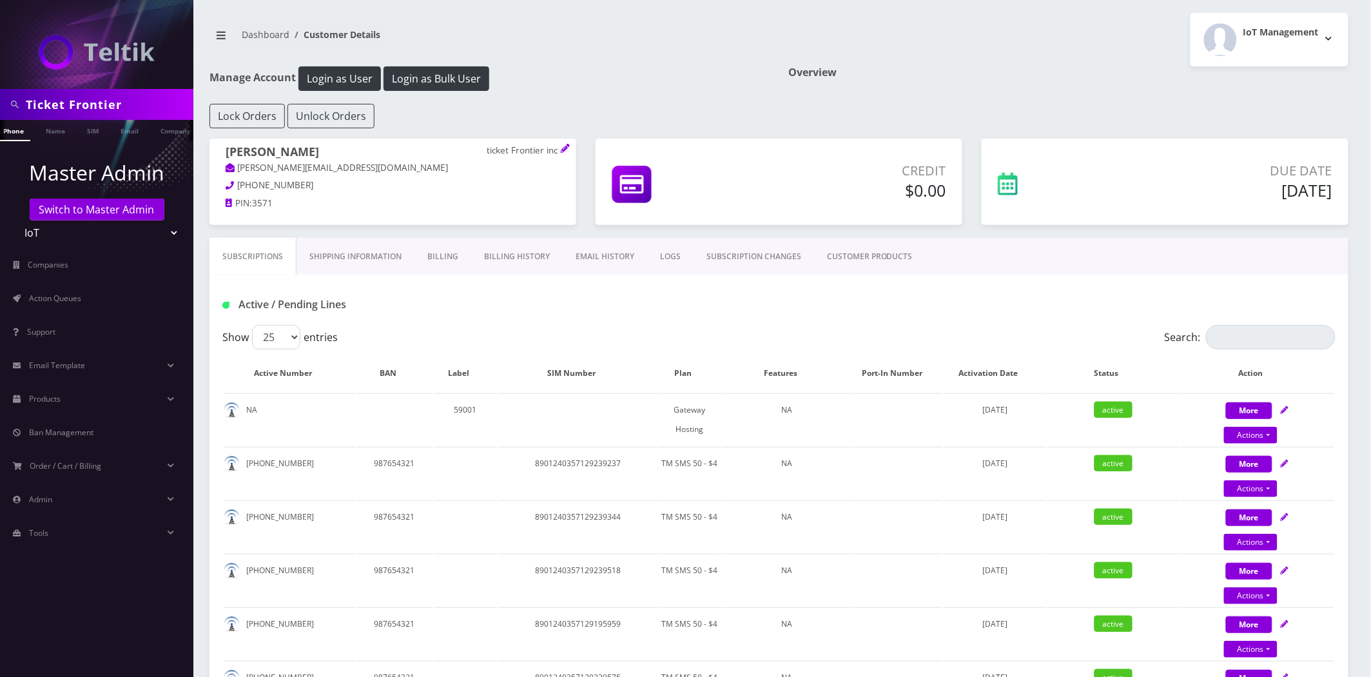
click at [120, 112] on input "Ticket Frontier" at bounding box center [108, 104] width 164 height 24
paste input "9x9 Tech"
type input "9x9 Tech"
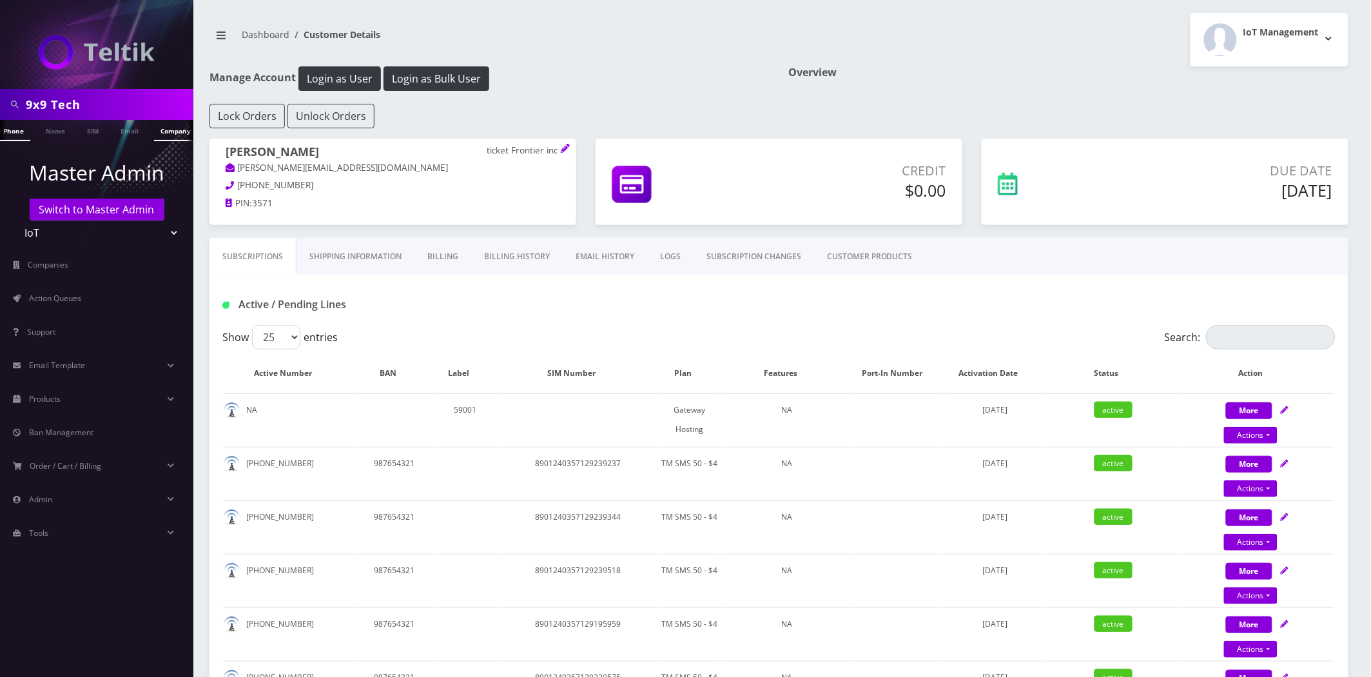
click at [175, 135] on link "Company" at bounding box center [175, 130] width 43 height 21
click at [110, 93] on input "Ticket Frontier" at bounding box center [108, 104] width 164 height 24
click at [113, 106] on input "Ticket Frontier" at bounding box center [108, 104] width 164 height 24
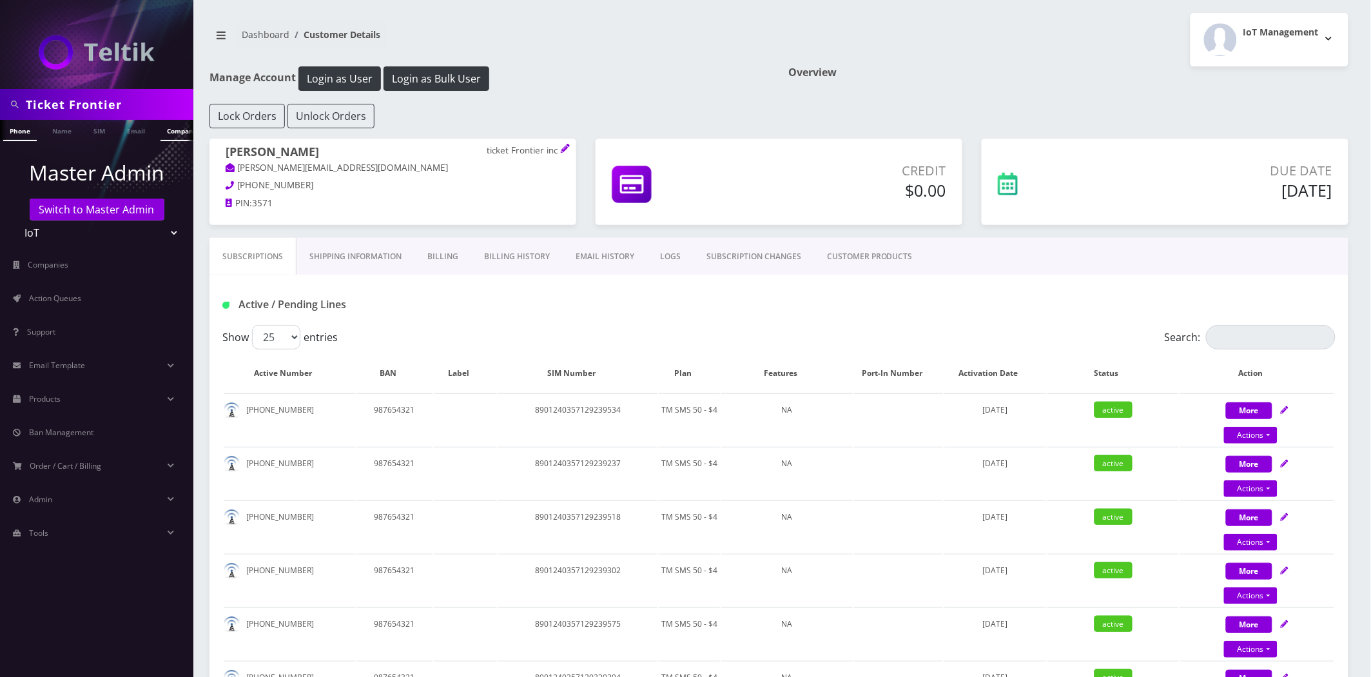
paste input "s Transf"
type input "Tickets Transfer"
click at [174, 132] on link "Company" at bounding box center [182, 130] width 43 height 21
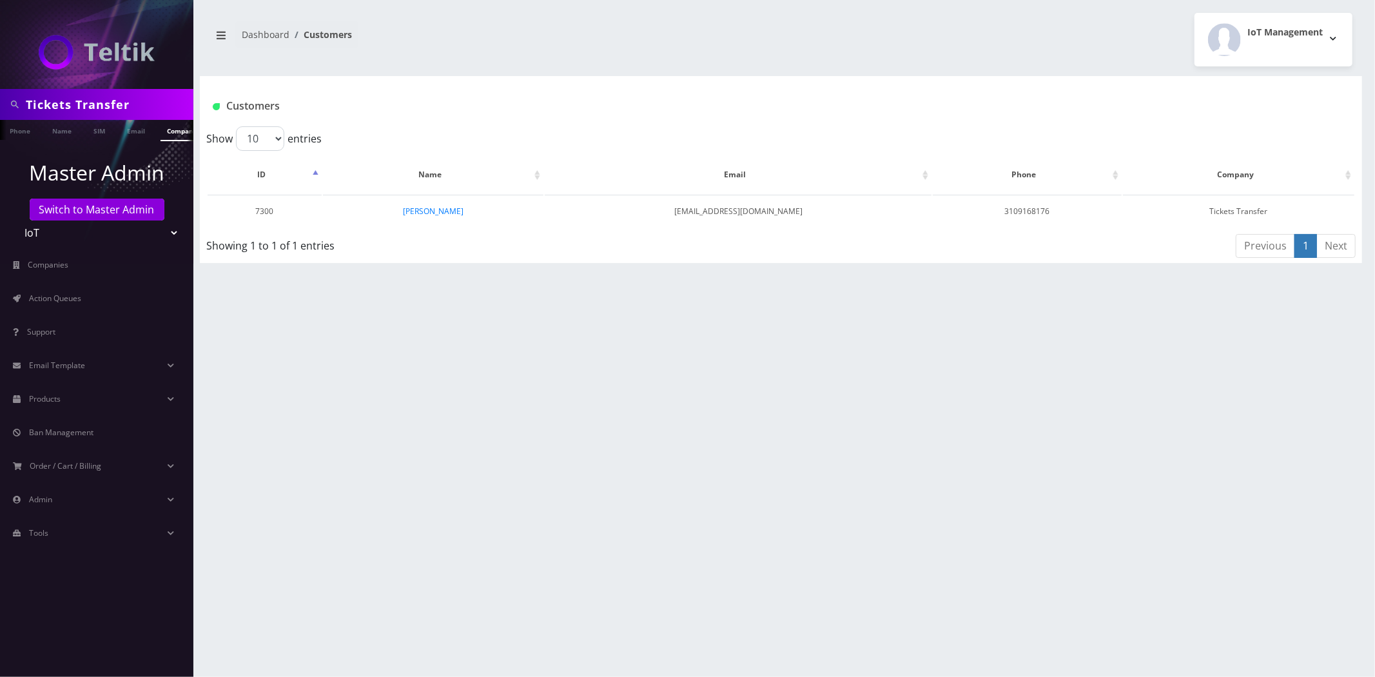
scroll to position [0, 6]
click at [435, 215] on link "[PERSON_NAME]" at bounding box center [433, 211] width 61 height 11
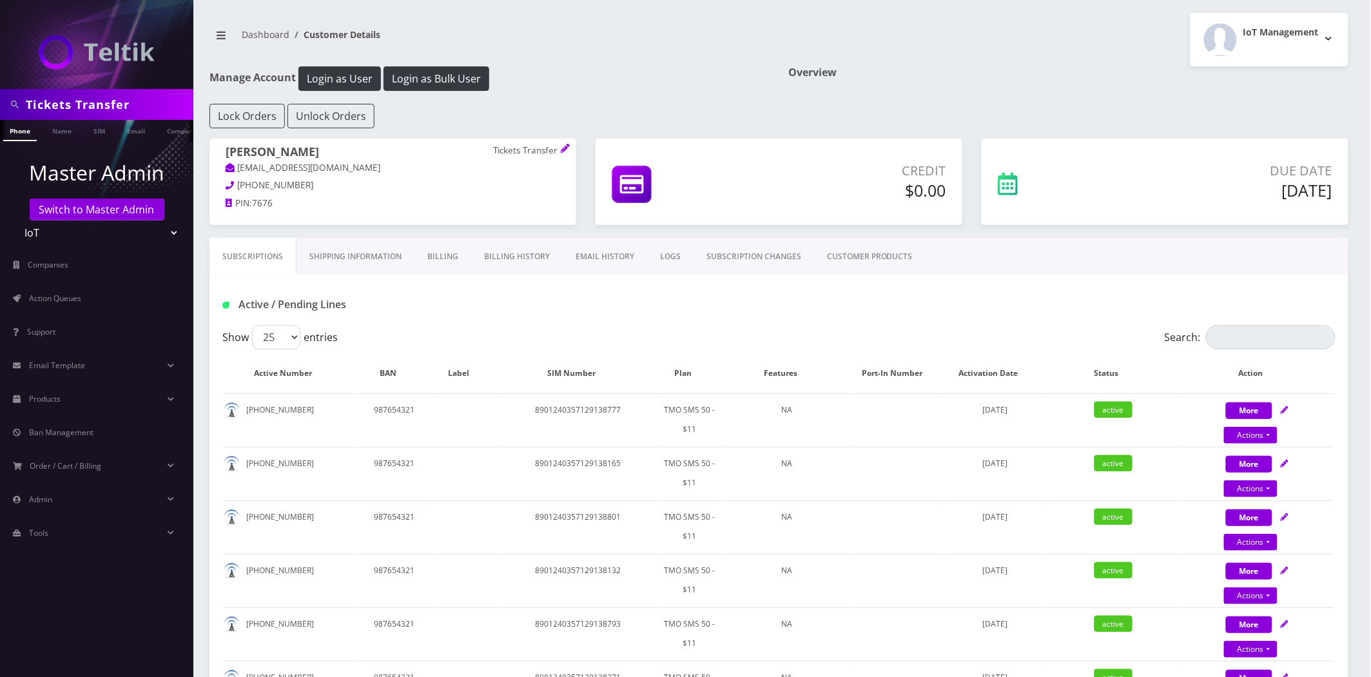
click at [598, 259] on link "EMAIL HISTORY" at bounding box center [605, 256] width 84 height 37
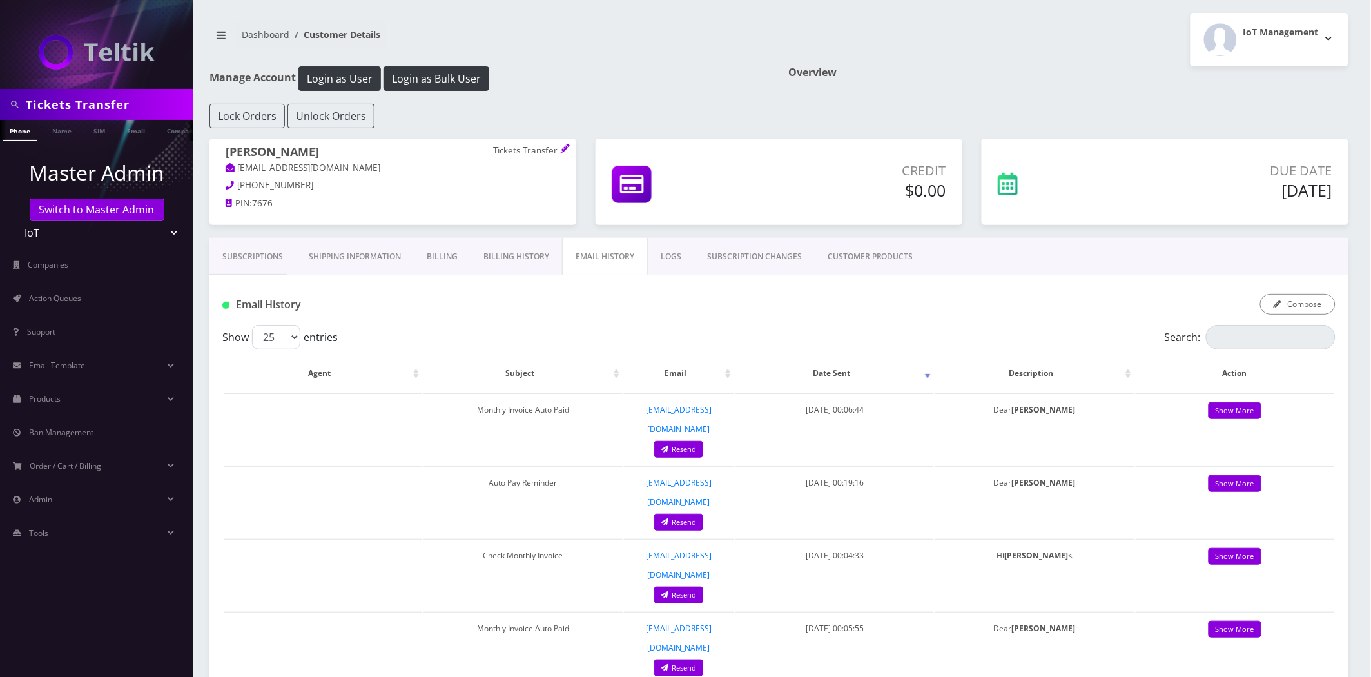
click at [531, 259] on link "Billing History" at bounding box center [517, 256] width 92 height 37
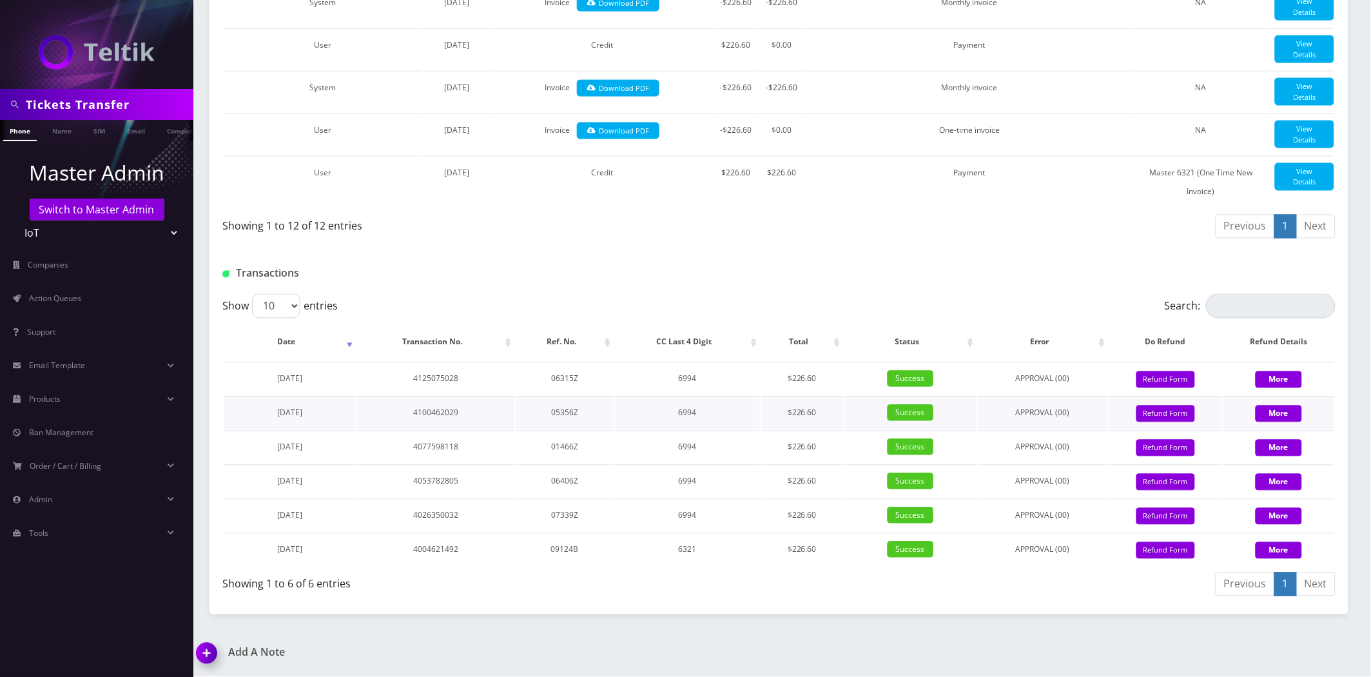
scroll to position [730, 0]
click at [99, 113] on input "Tickets Transfer" at bounding box center [108, 104] width 164 height 24
paste input "Bakersan"
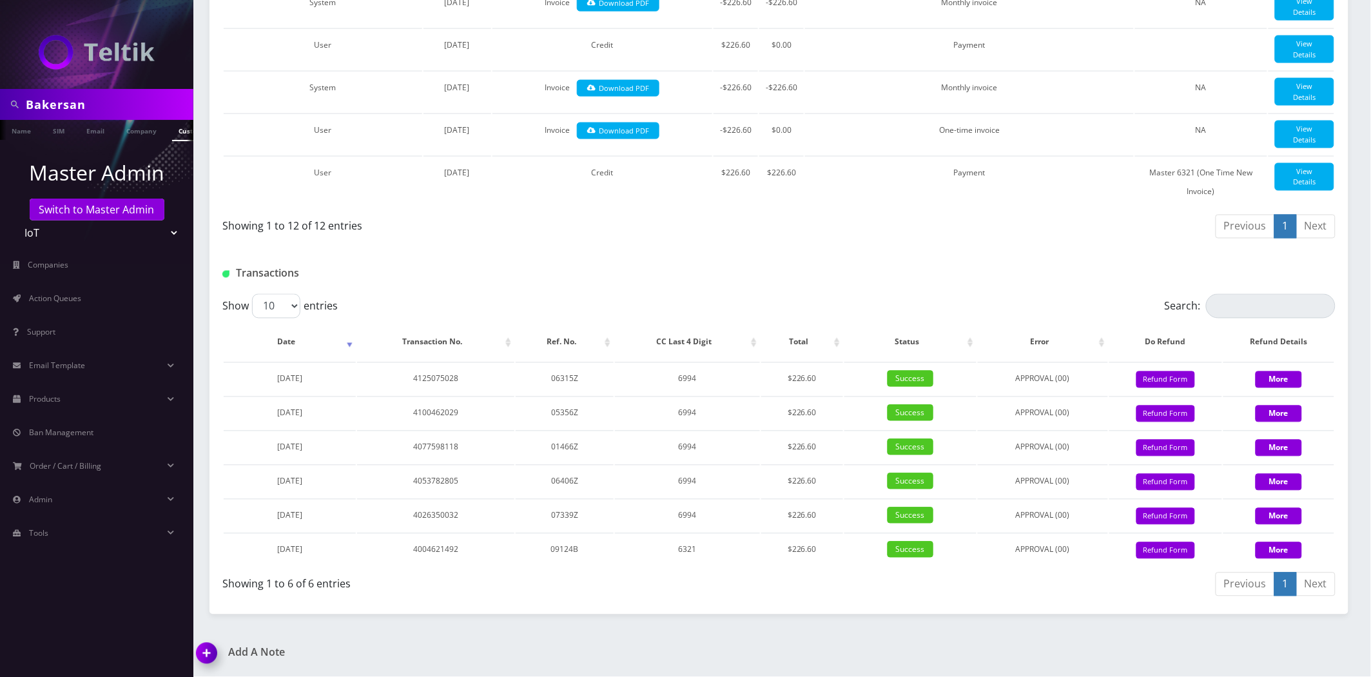
type input "Bakersan"
click at [174, 135] on link "Customer" at bounding box center [194, 130] width 44 height 21
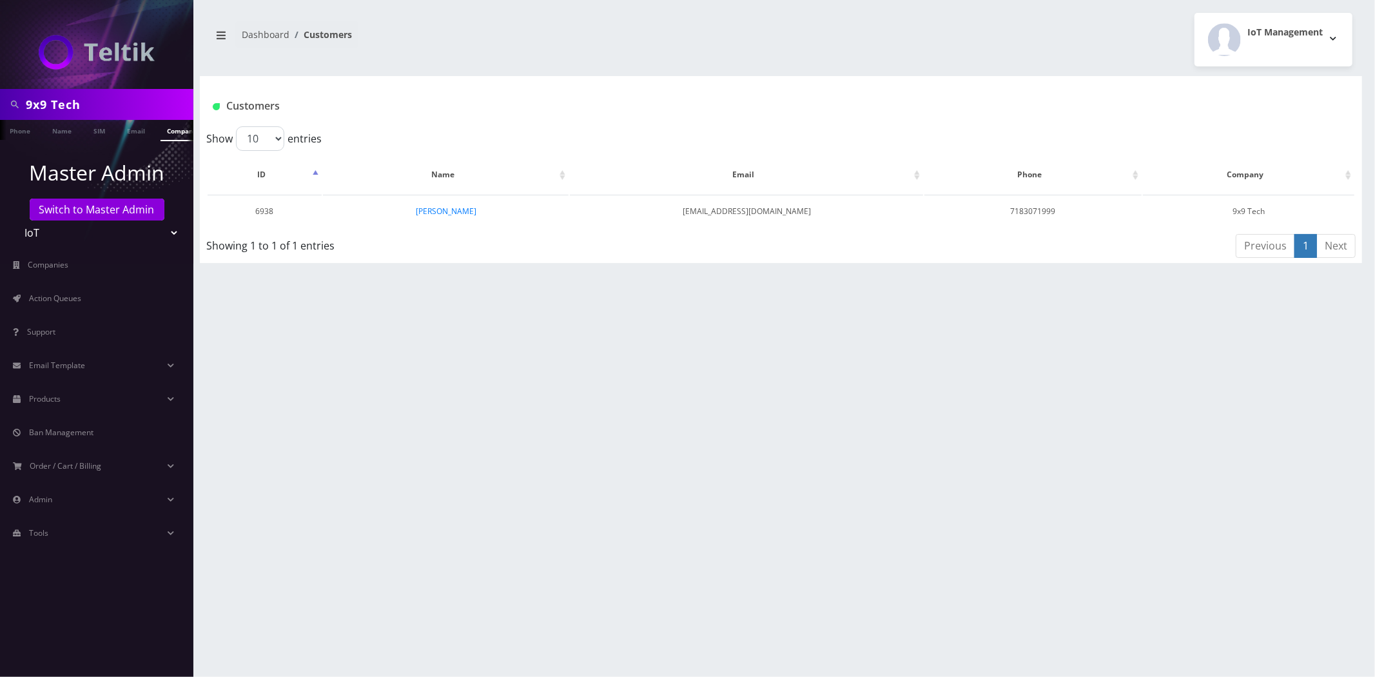
scroll to position [0, 6]
click at [438, 211] on link "[PERSON_NAME]" at bounding box center [446, 211] width 61 height 11
click at [105, 95] on input "Bakersan" at bounding box center [108, 104] width 164 height 24
type input "Bakersan"
click at [433, 210] on link "[PERSON_NAME]" at bounding box center [423, 211] width 61 height 11
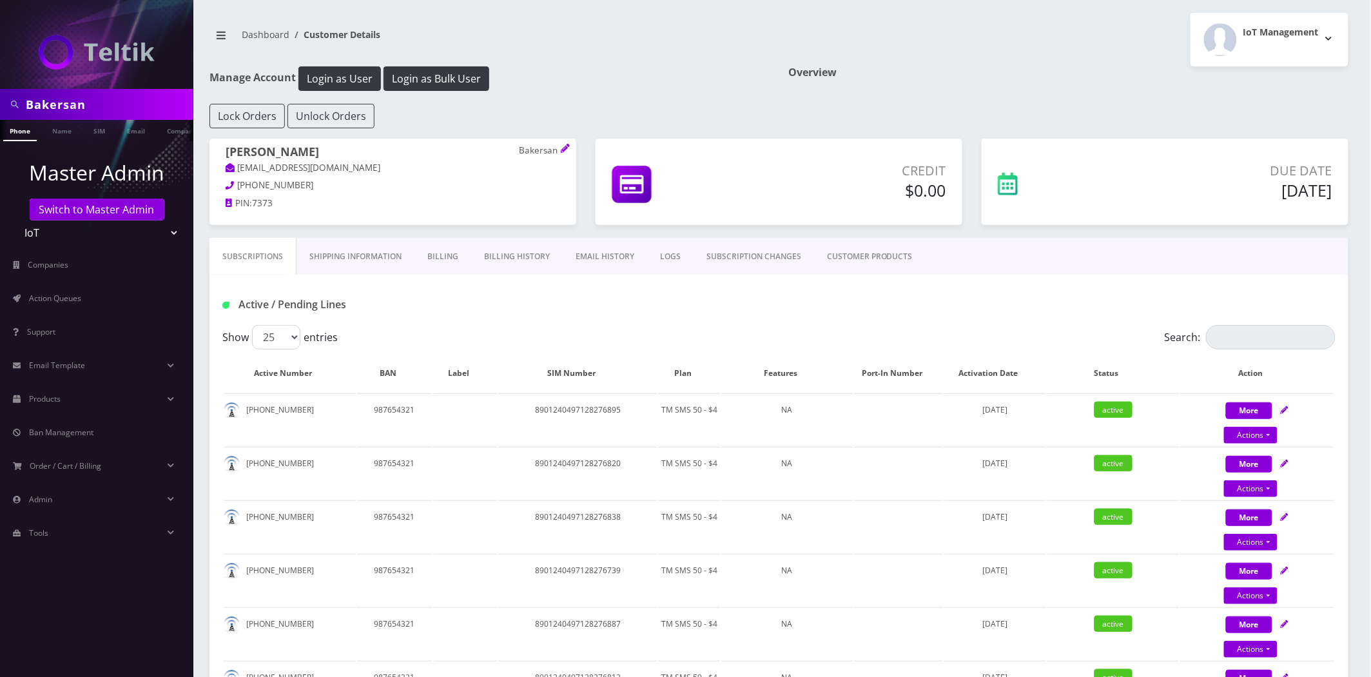
click at [529, 146] on p "Bakersan" at bounding box center [539, 151] width 41 height 12
copy p "Bakersan"
click at [587, 404] on td "8901240497128276895" at bounding box center [577, 419] width 159 height 52
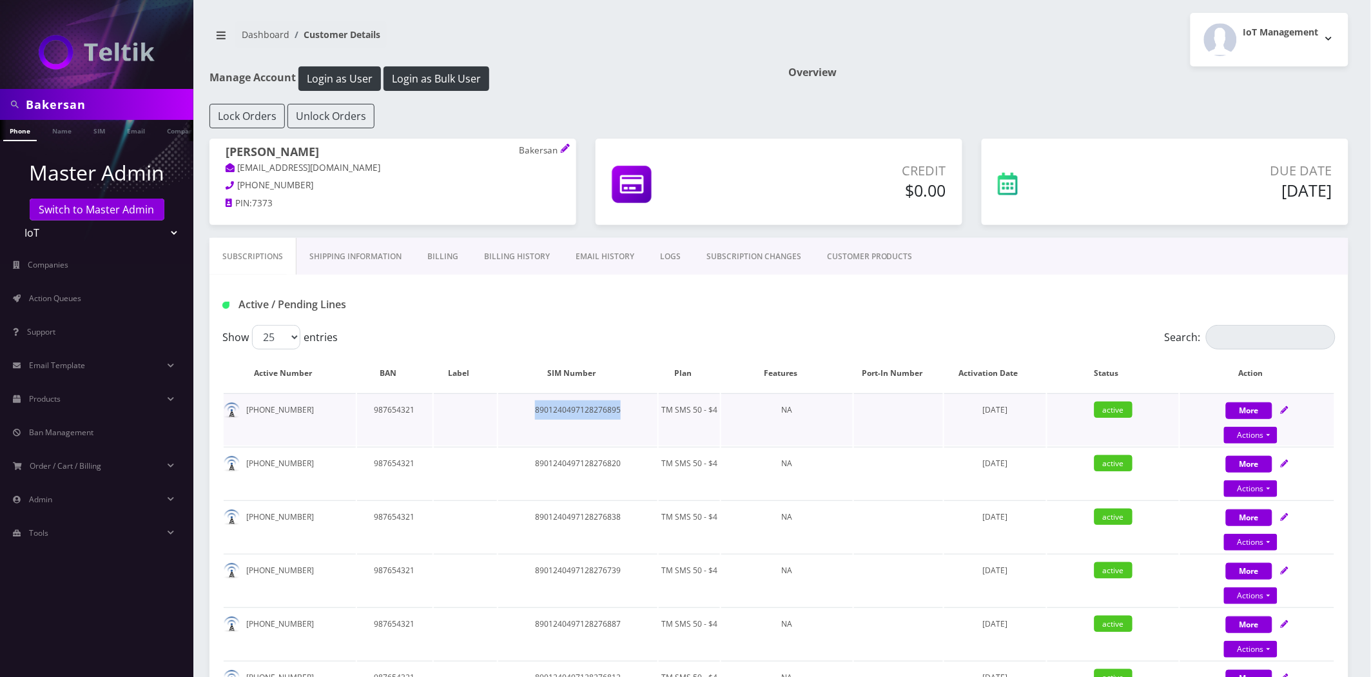
copy td "8901240497128276895"
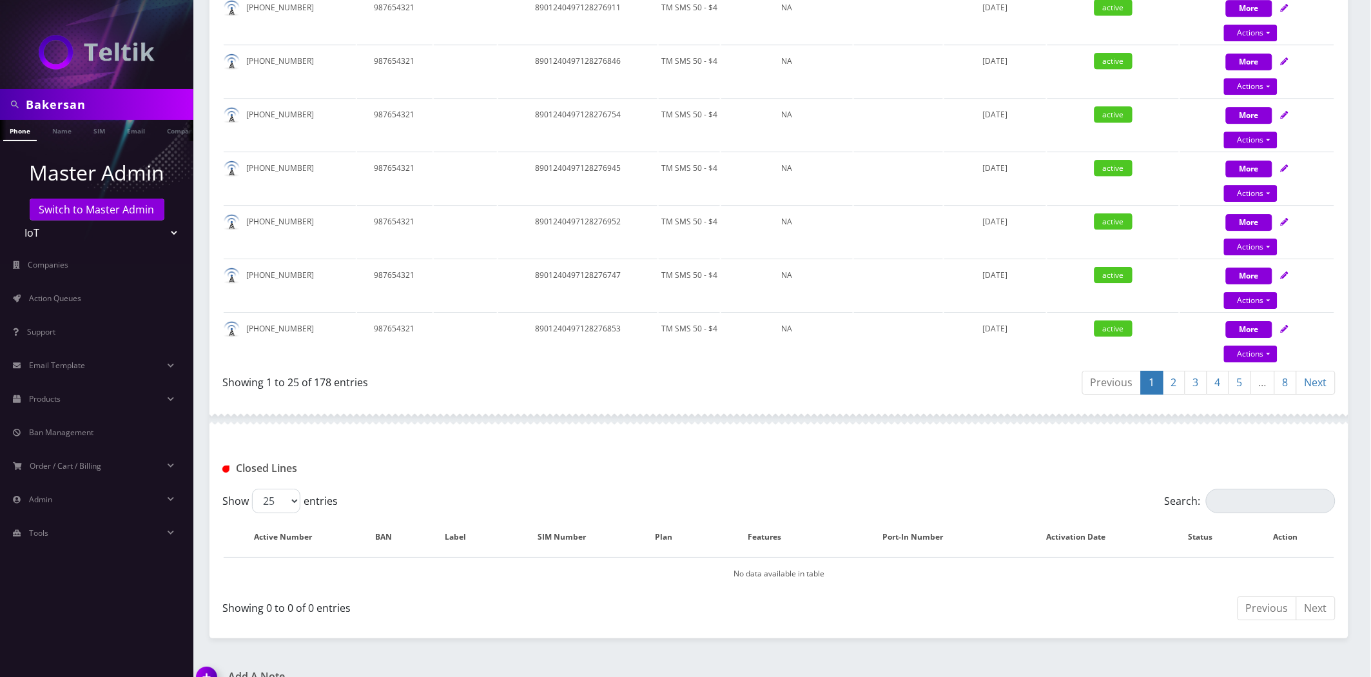
scroll to position [1375, 0]
